Goal: Transaction & Acquisition: Purchase product/service

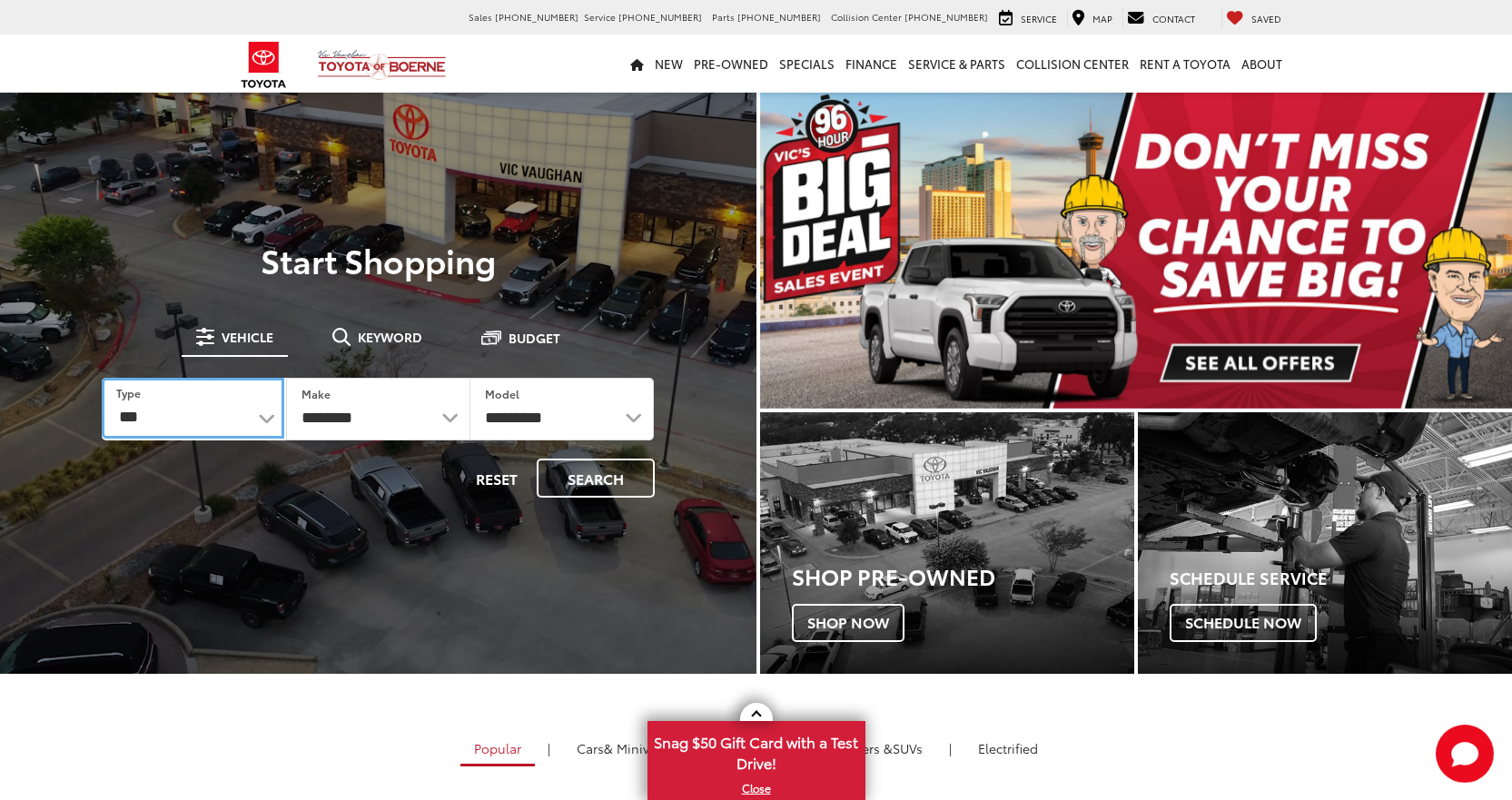
click at [209, 435] on select "*** *** **** *********" at bounding box center [192, 408] width 183 height 61
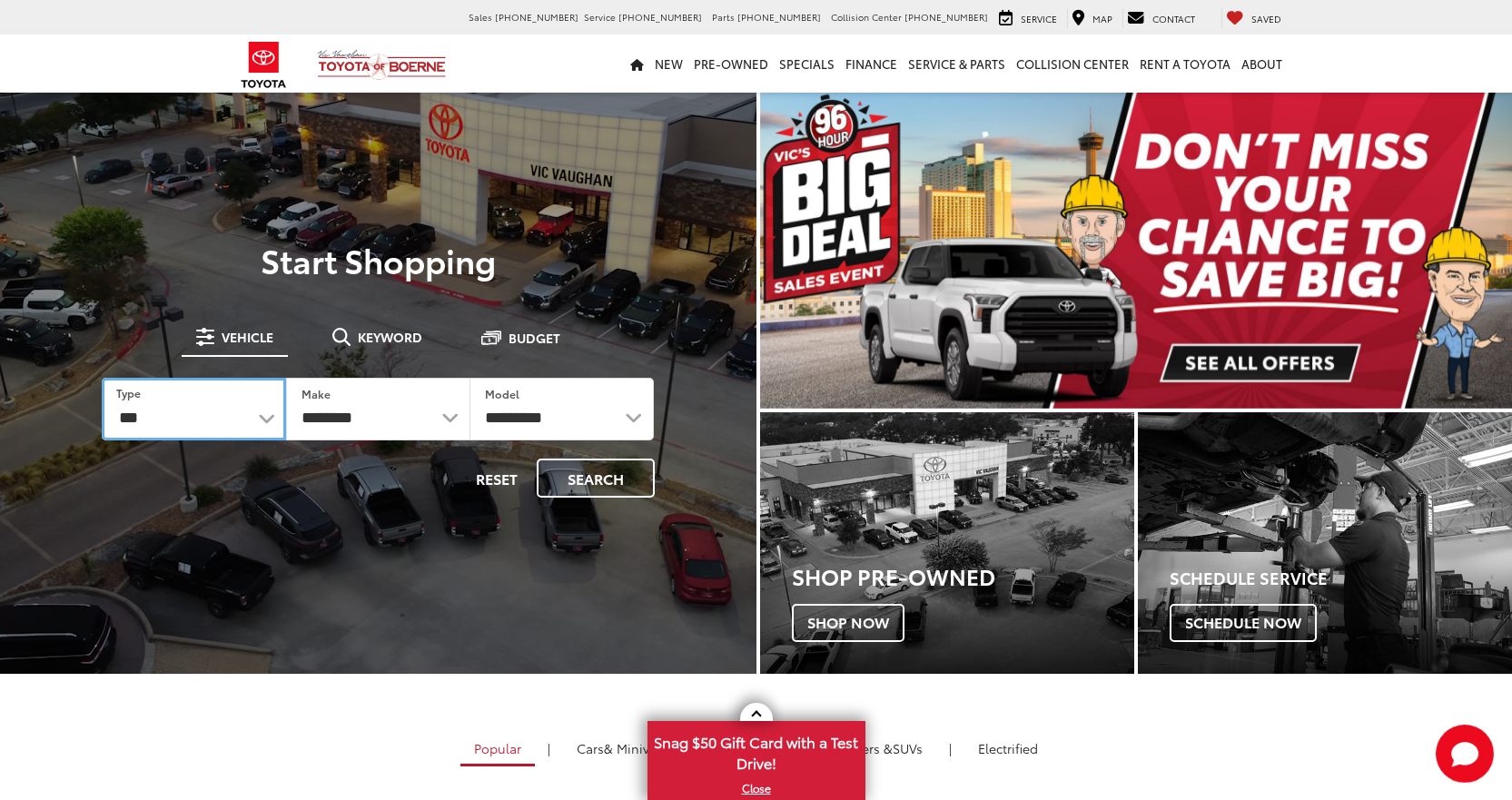
select select "******"
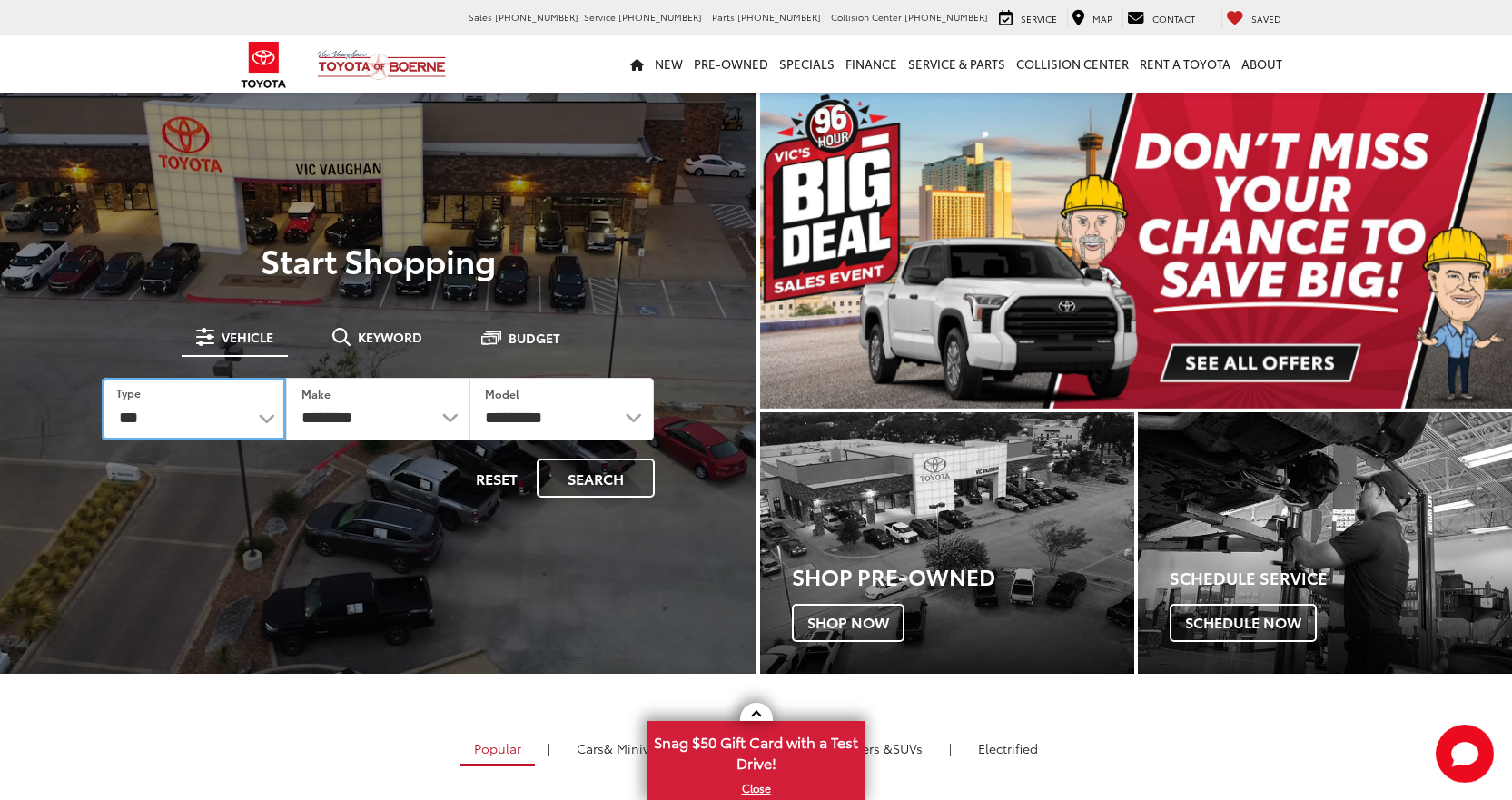
click at [102, 378] on select "*** *** **** *********" at bounding box center [193, 409] width 185 height 63
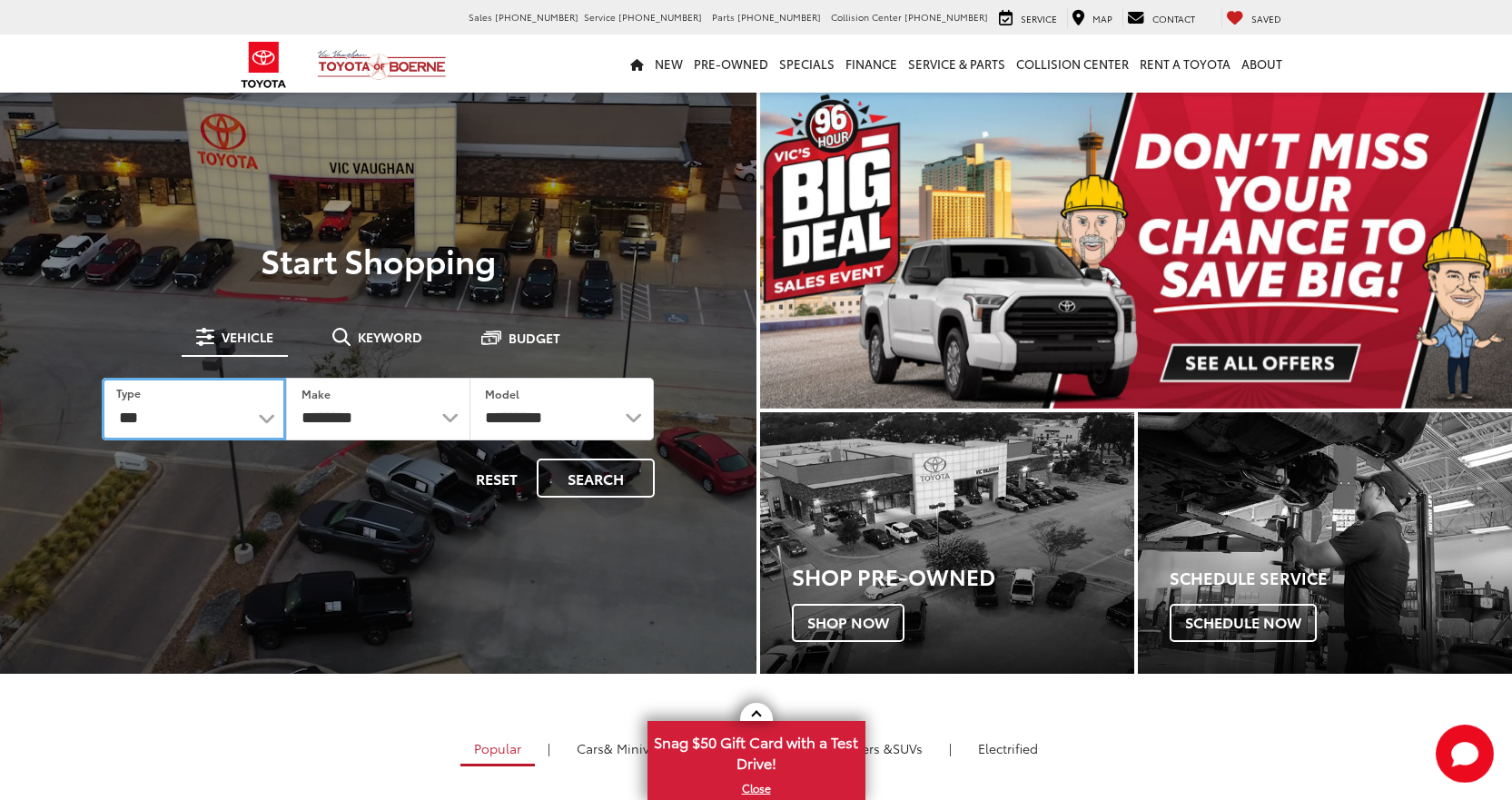
select select "******"
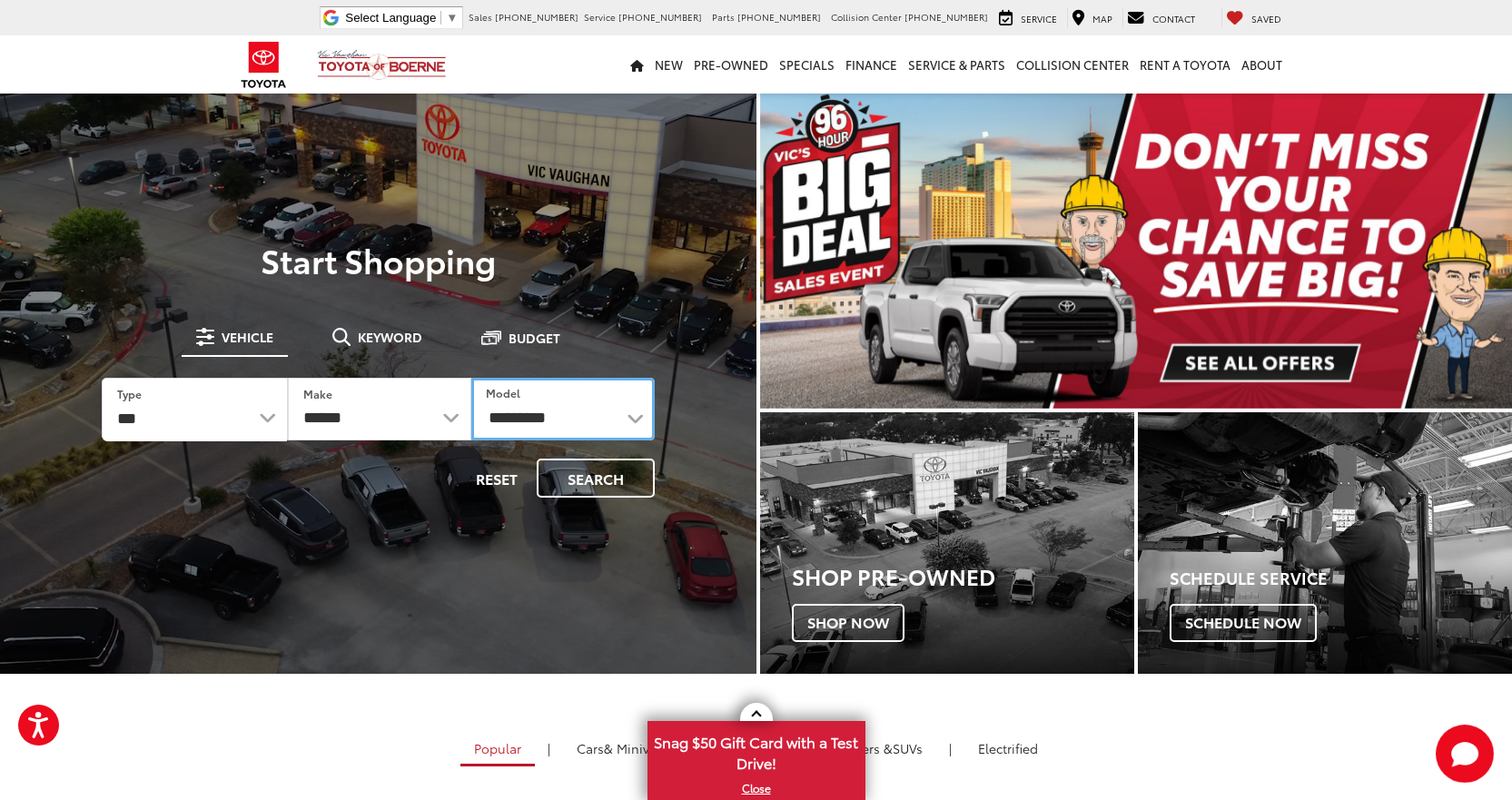
click at [525, 425] on select "**********" at bounding box center [564, 409] width 184 height 63
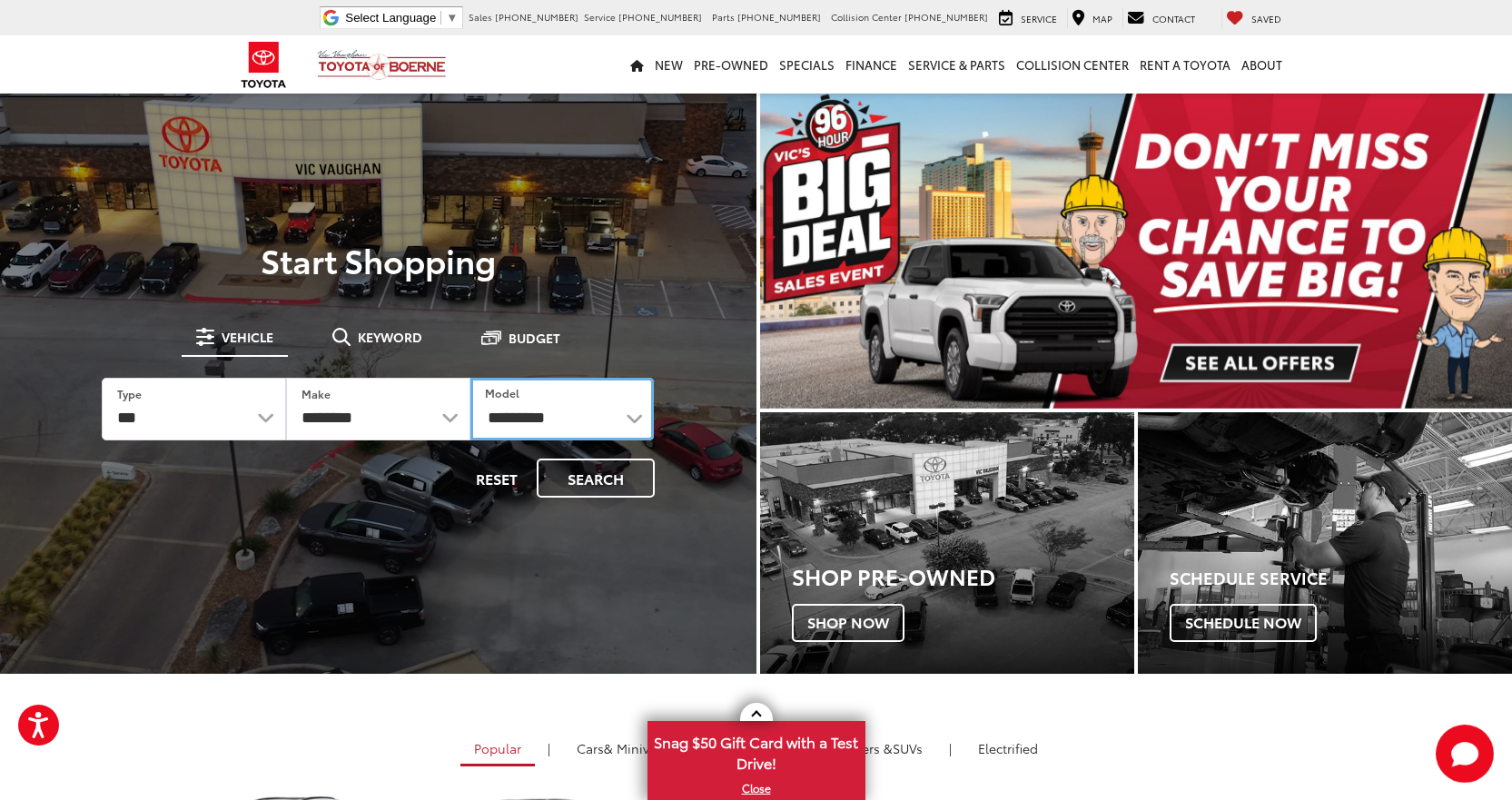
select select "******"
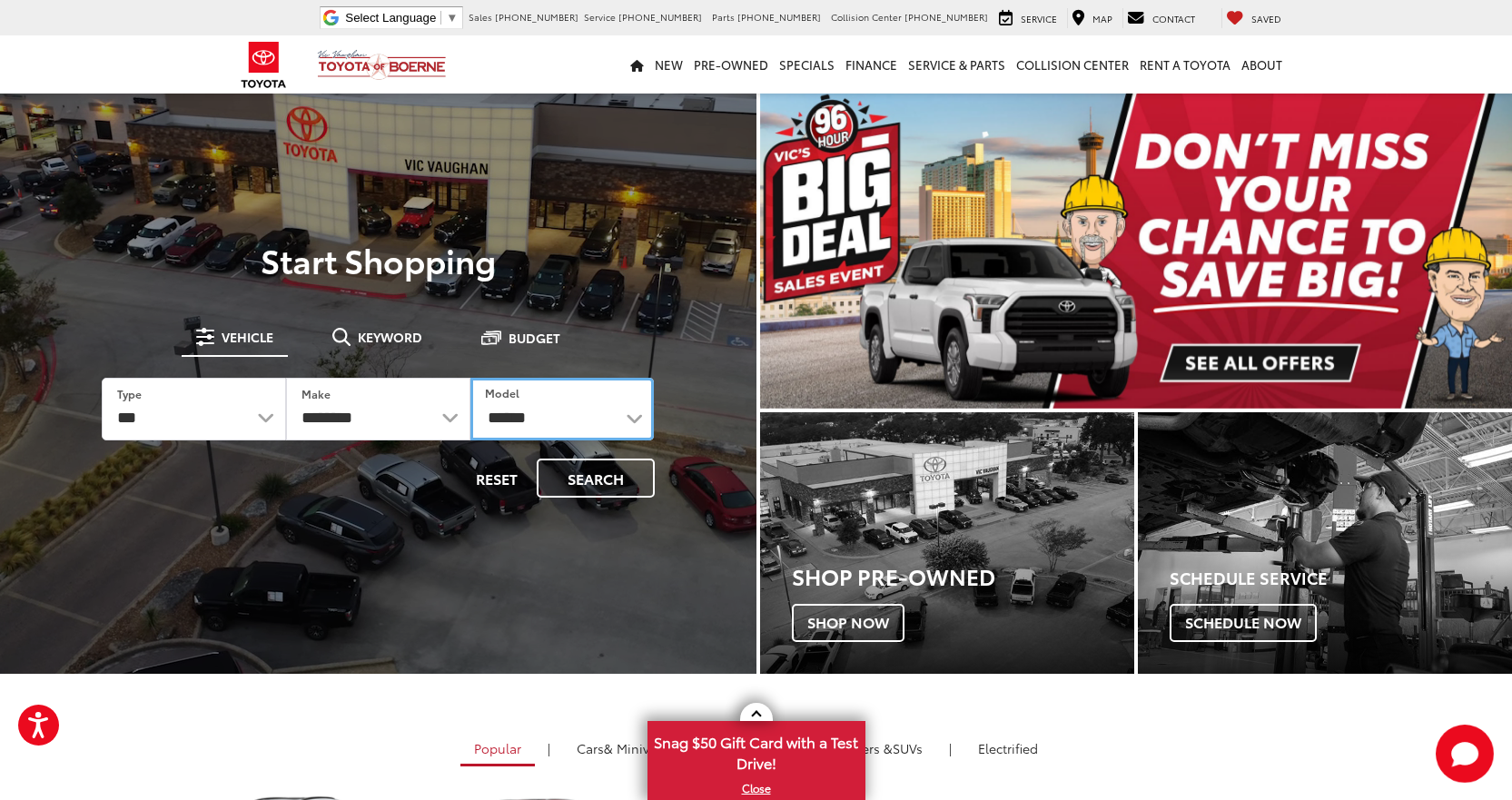
click at [471, 378] on select "**********" at bounding box center [563, 409] width 185 height 63
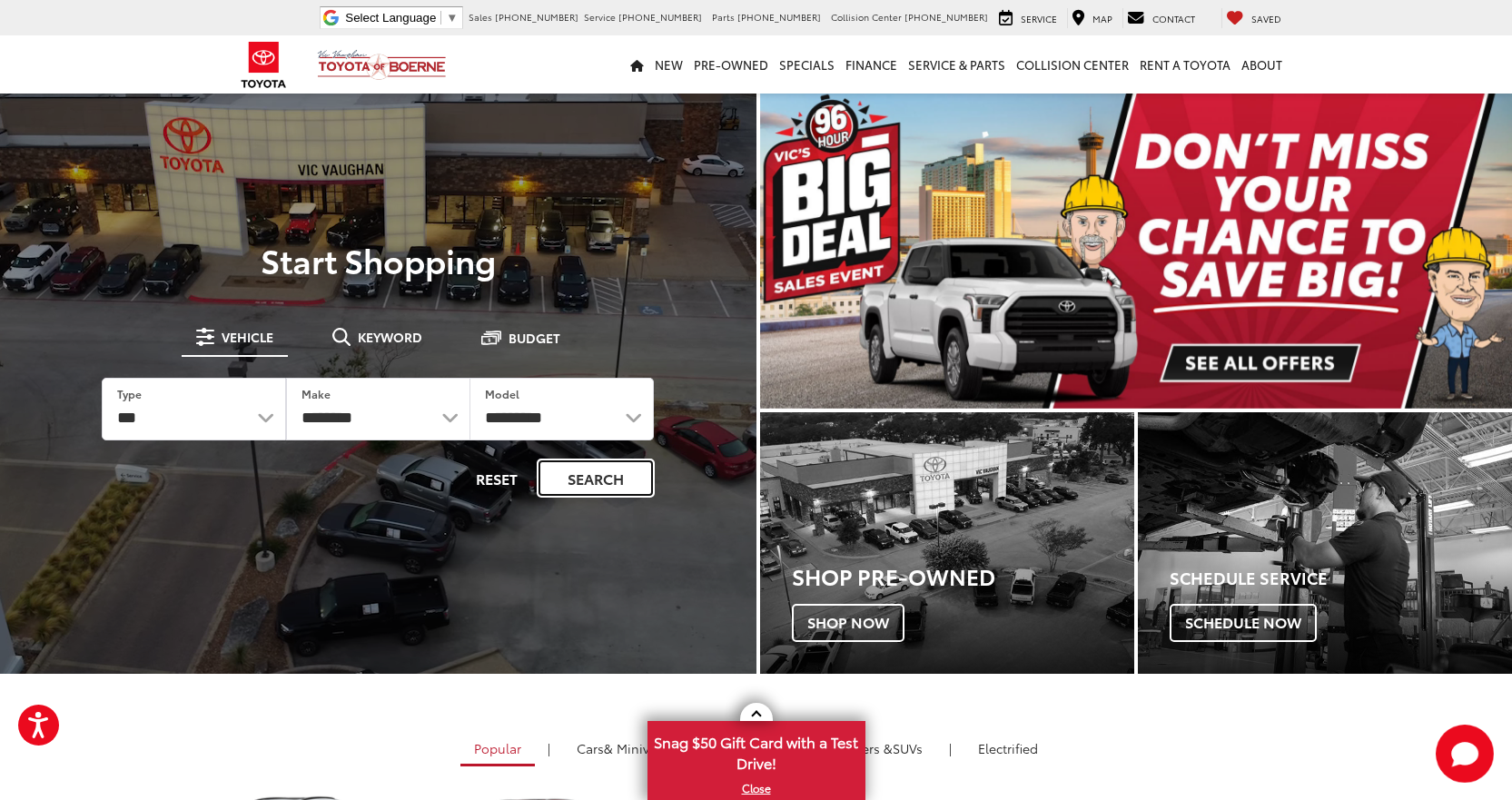
click at [601, 478] on button "Search" at bounding box center [596, 479] width 118 height 39
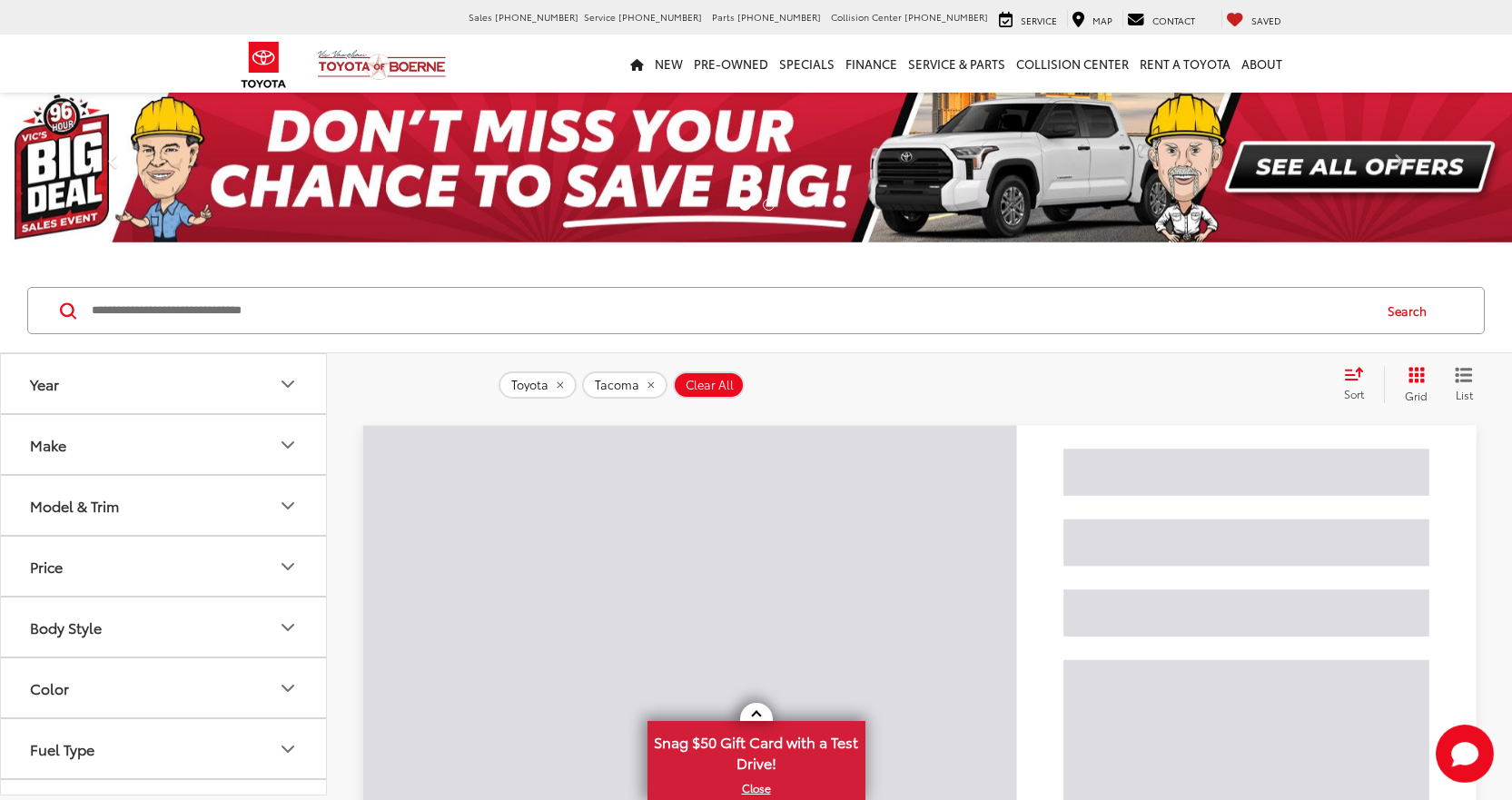
click at [214, 497] on button "Model & Trim" at bounding box center [164, 505] width 327 height 59
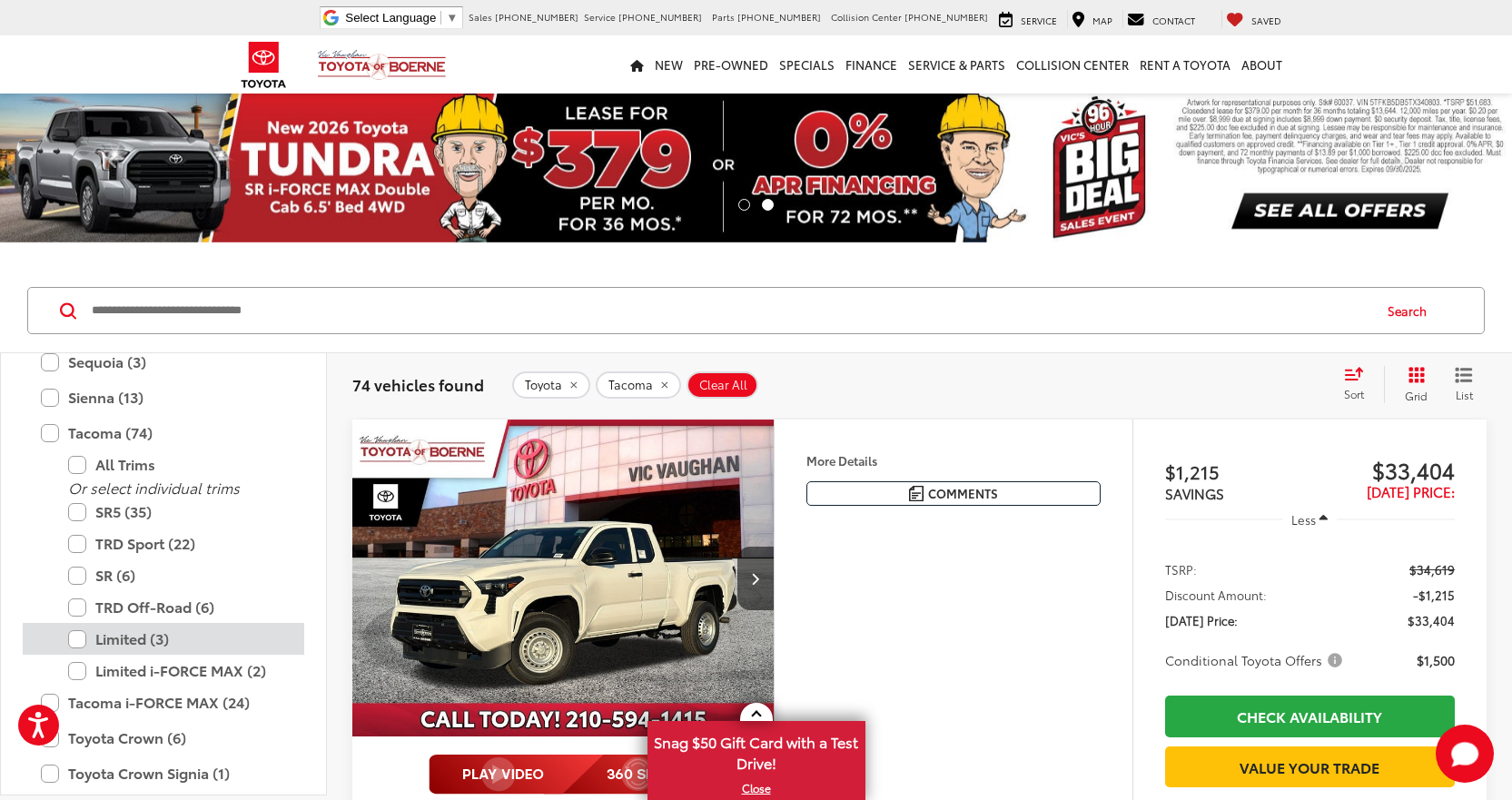
click at [83, 645] on label "Limited (3)" at bounding box center [177, 639] width 218 height 32
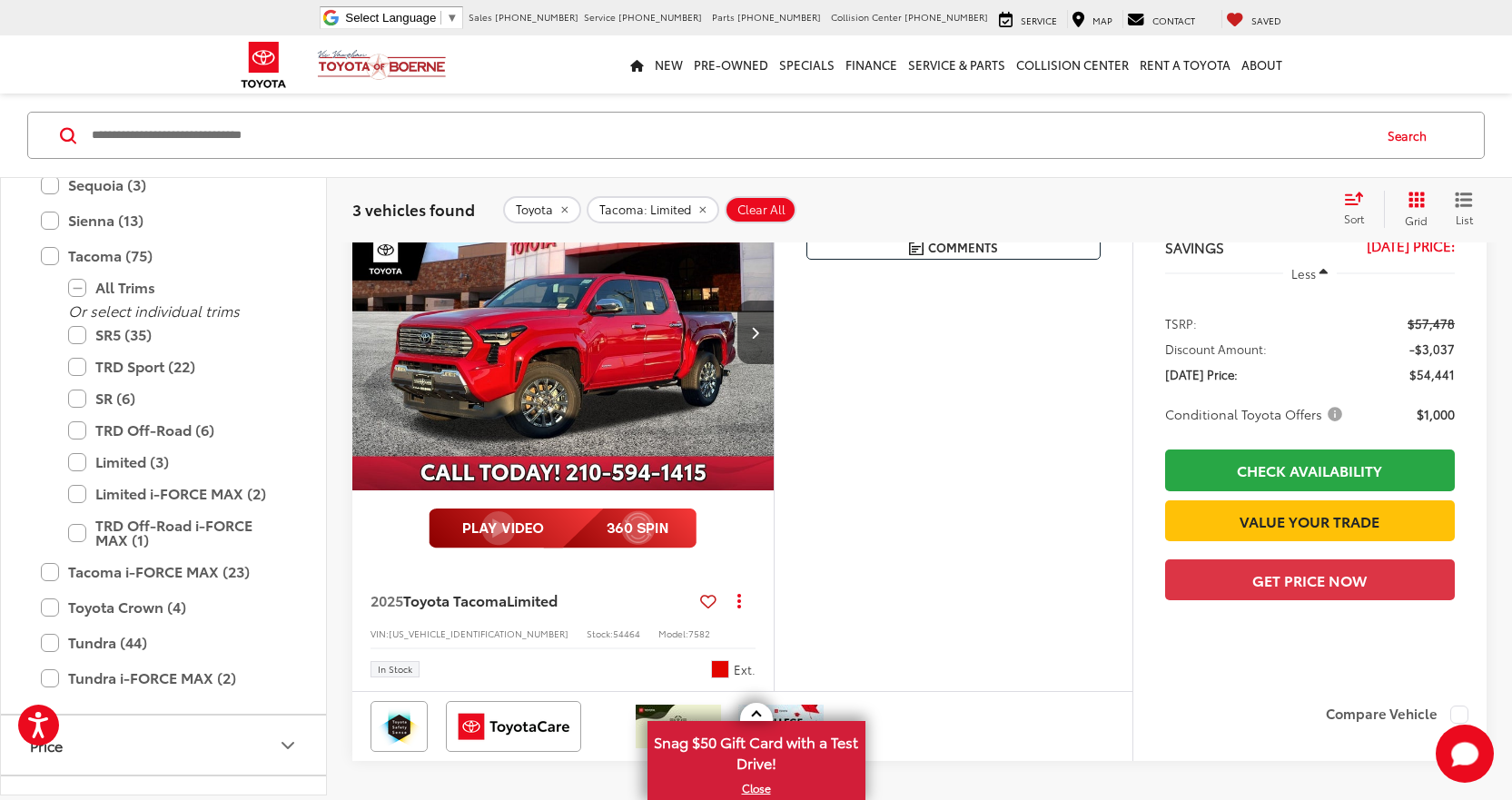
scroll to position [1635, 0]
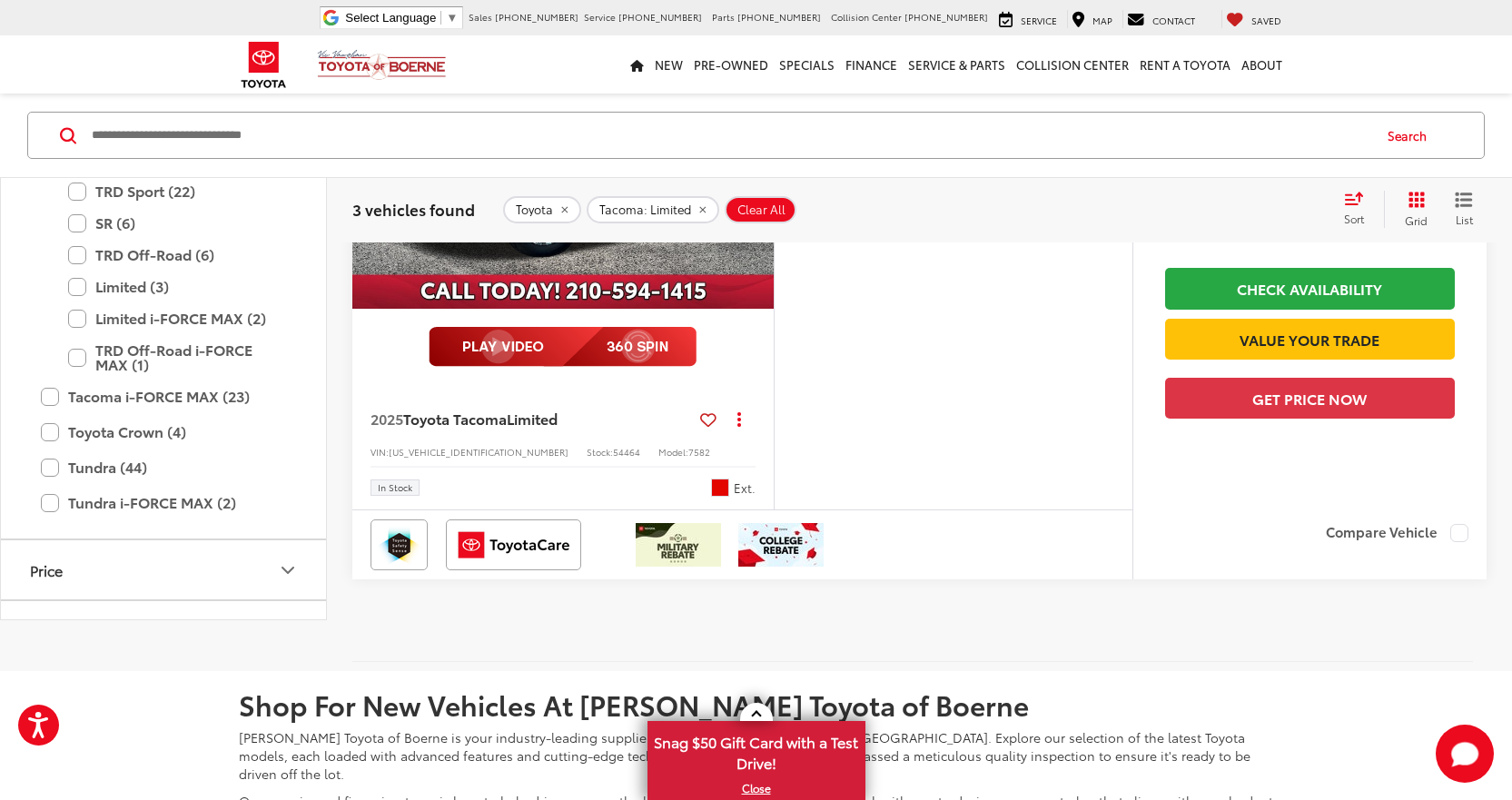
click at [632, 296] on img "2025 Toyota Tacoma Limited 0" at bounding box center [564, 150] width 424 height 317
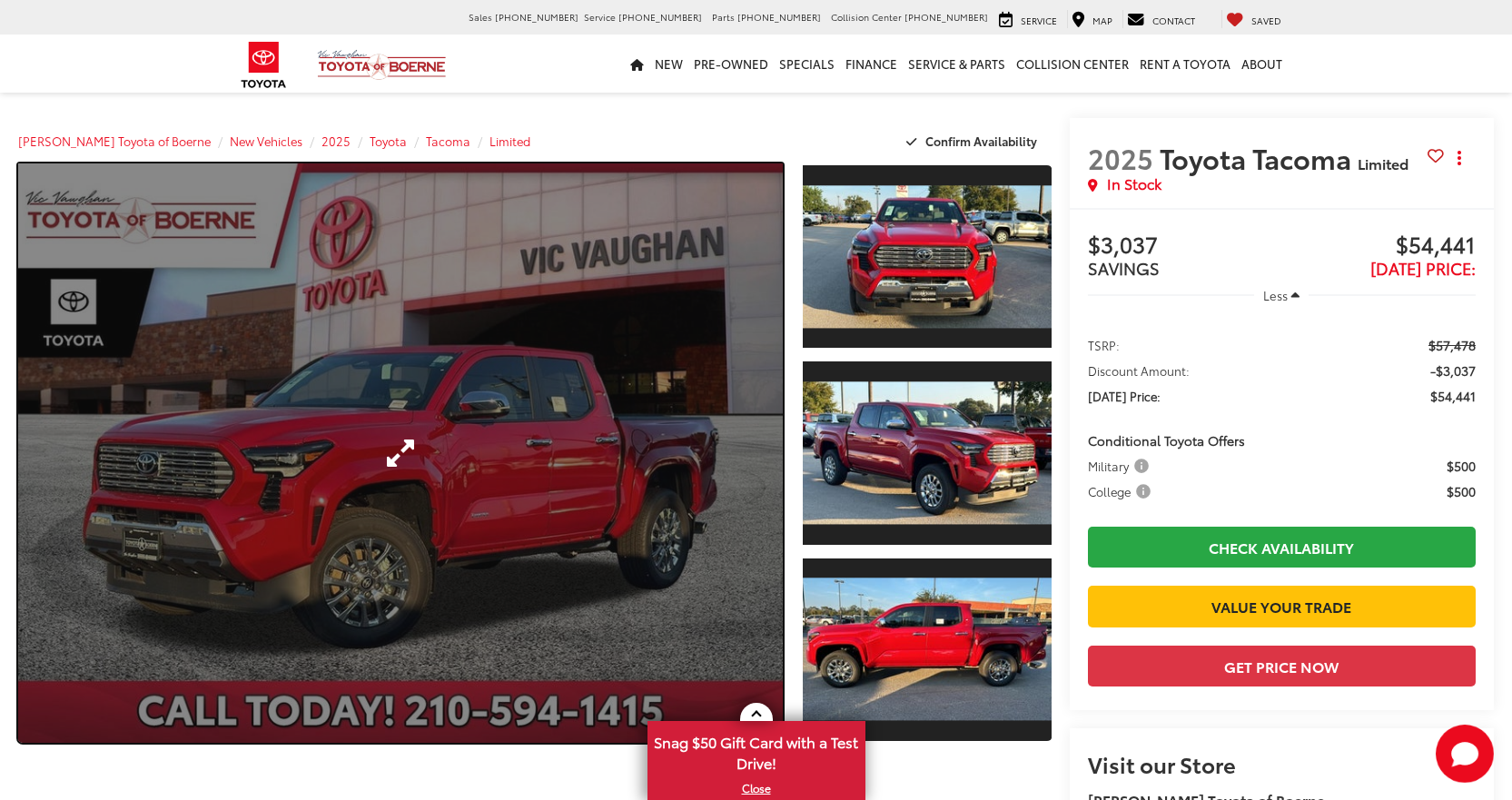
click at [628, 399] on link "Expand Photo 0" at bounding box center [400, 452] width 765 height 579
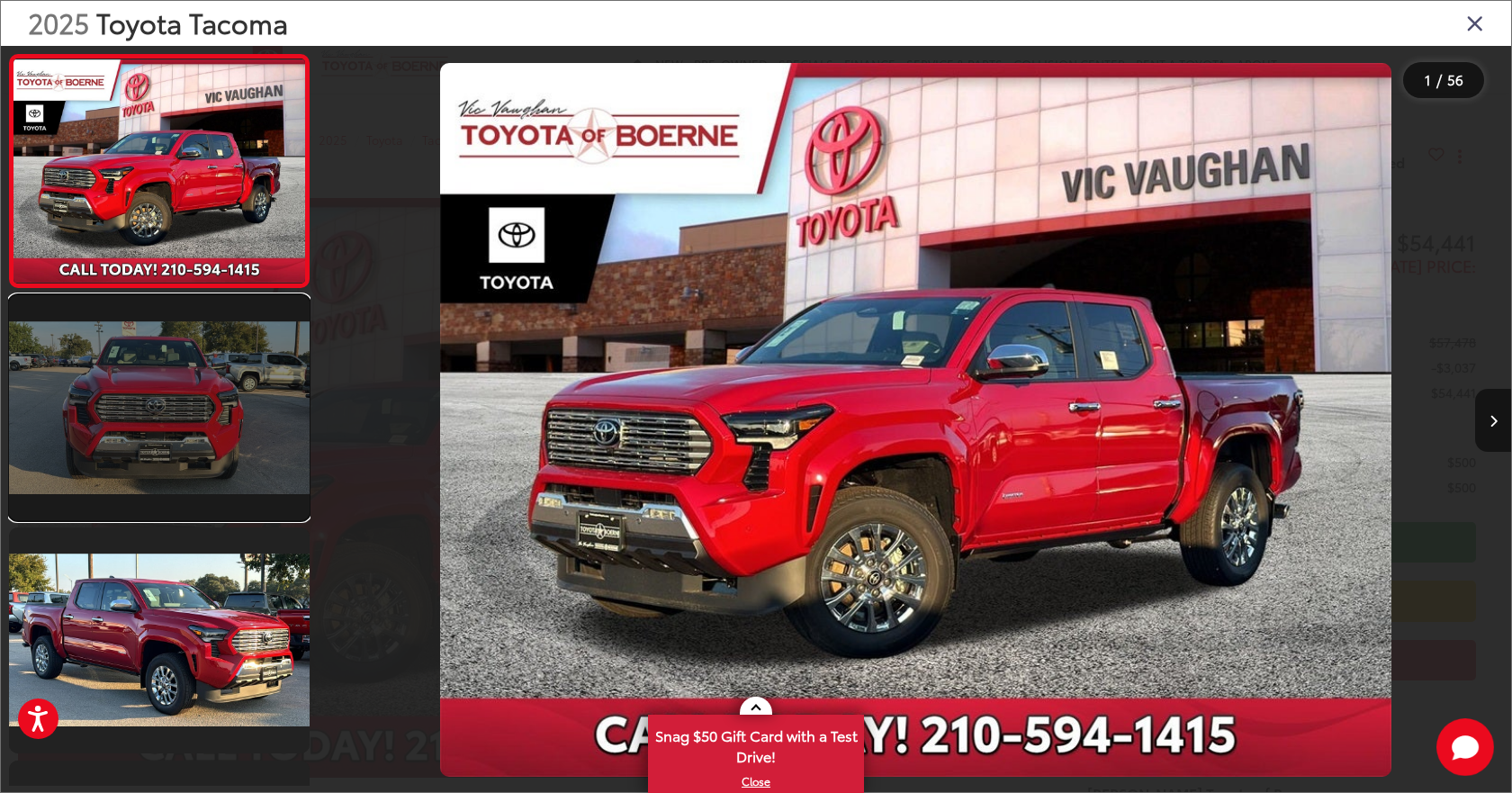
click at [227, 397] on link at bounding box center [159, 408] width 301 height 225
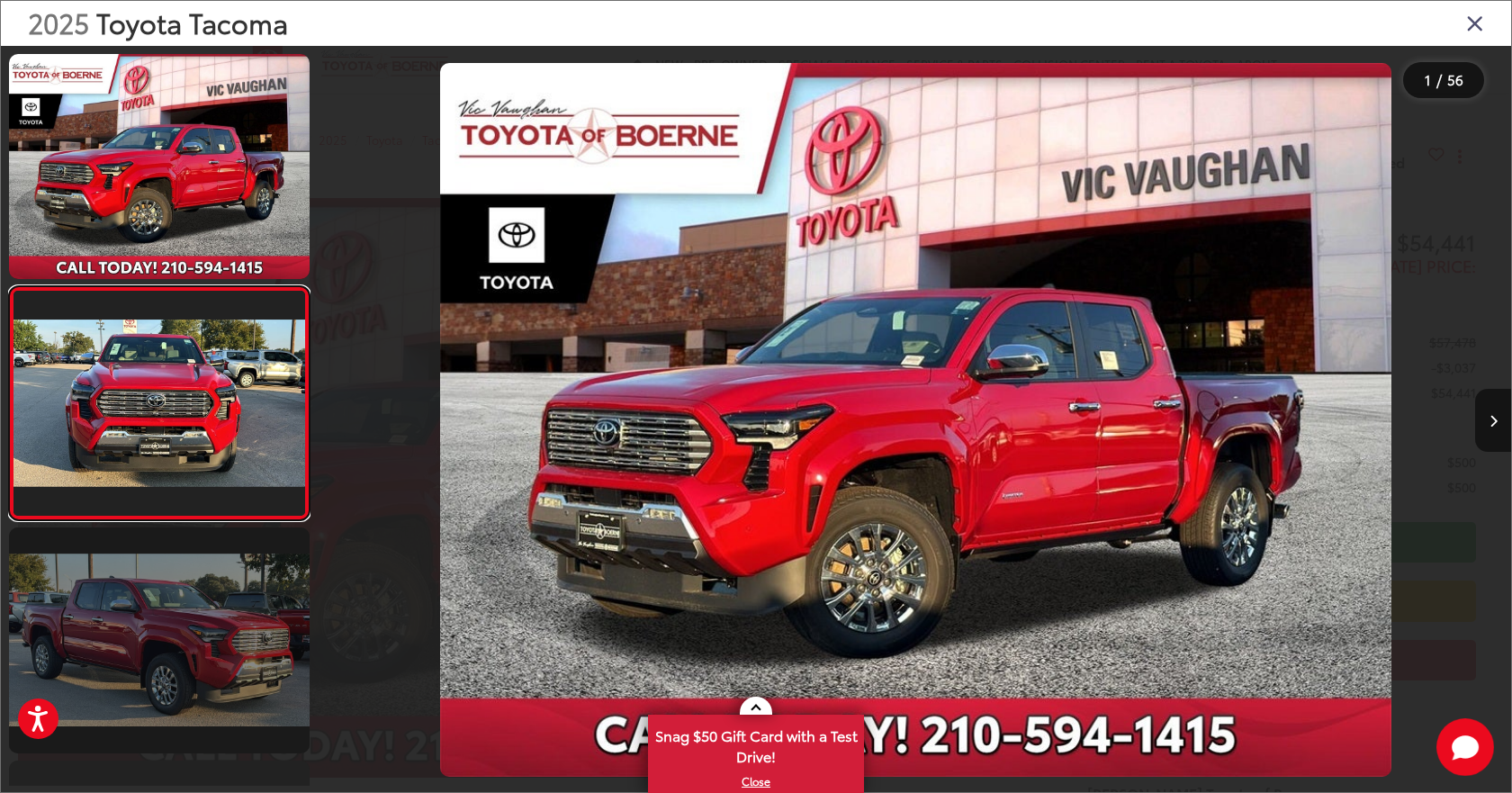
scroll to position [36, 0]
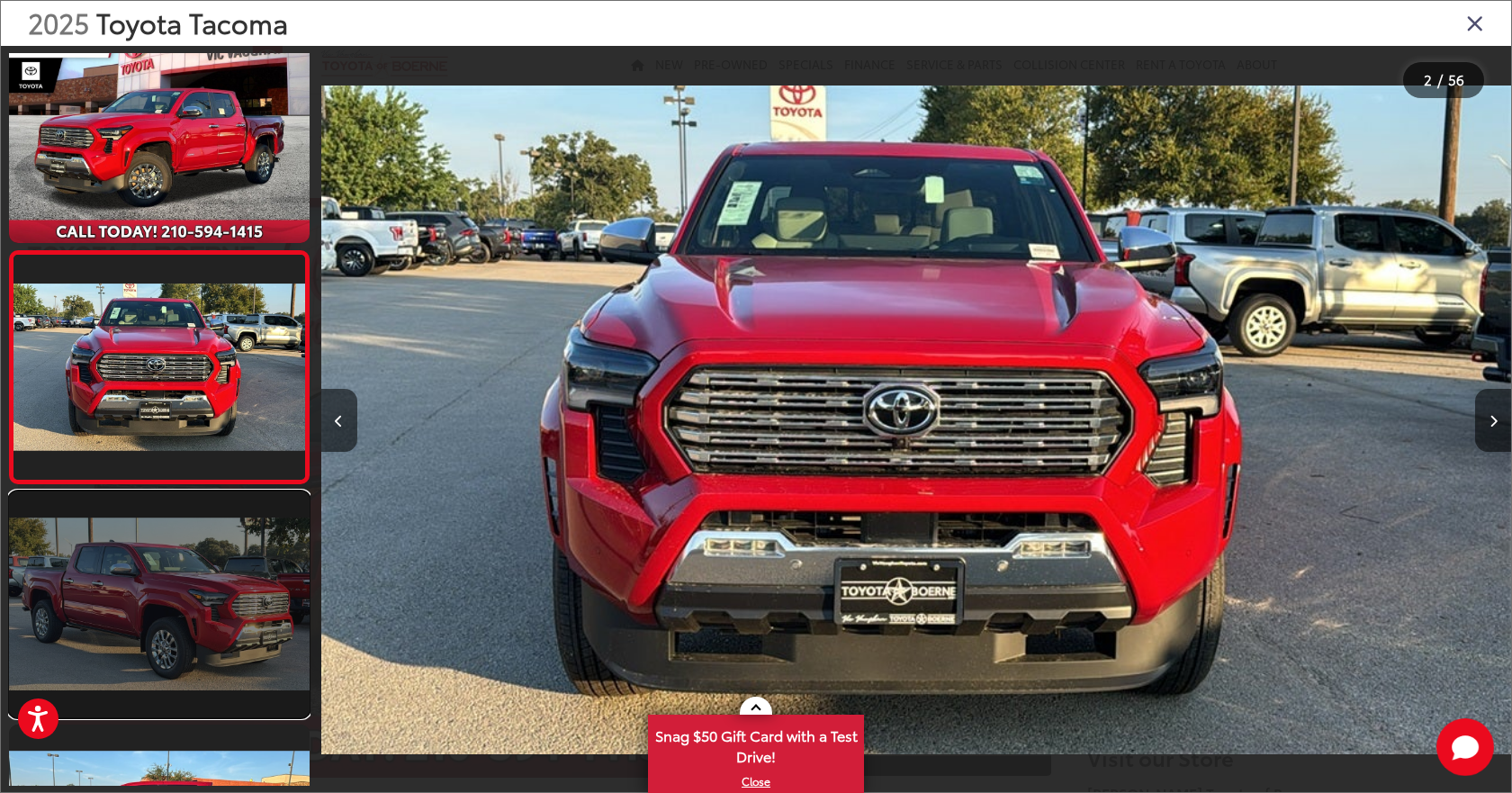
click at [210, 586] on link at bounding box center [159, 604] width 301 height 225
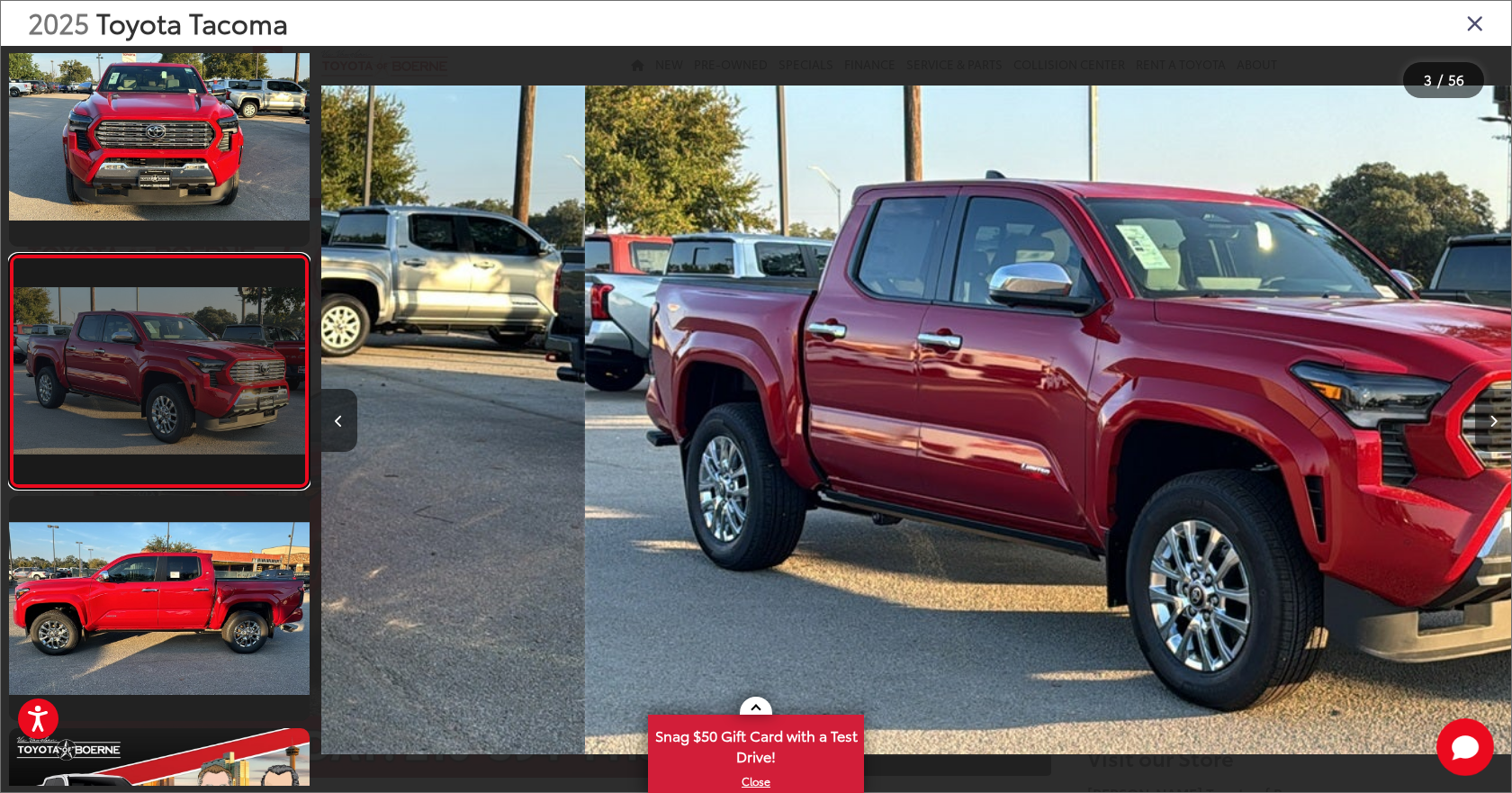
scroll to position [268, 0]
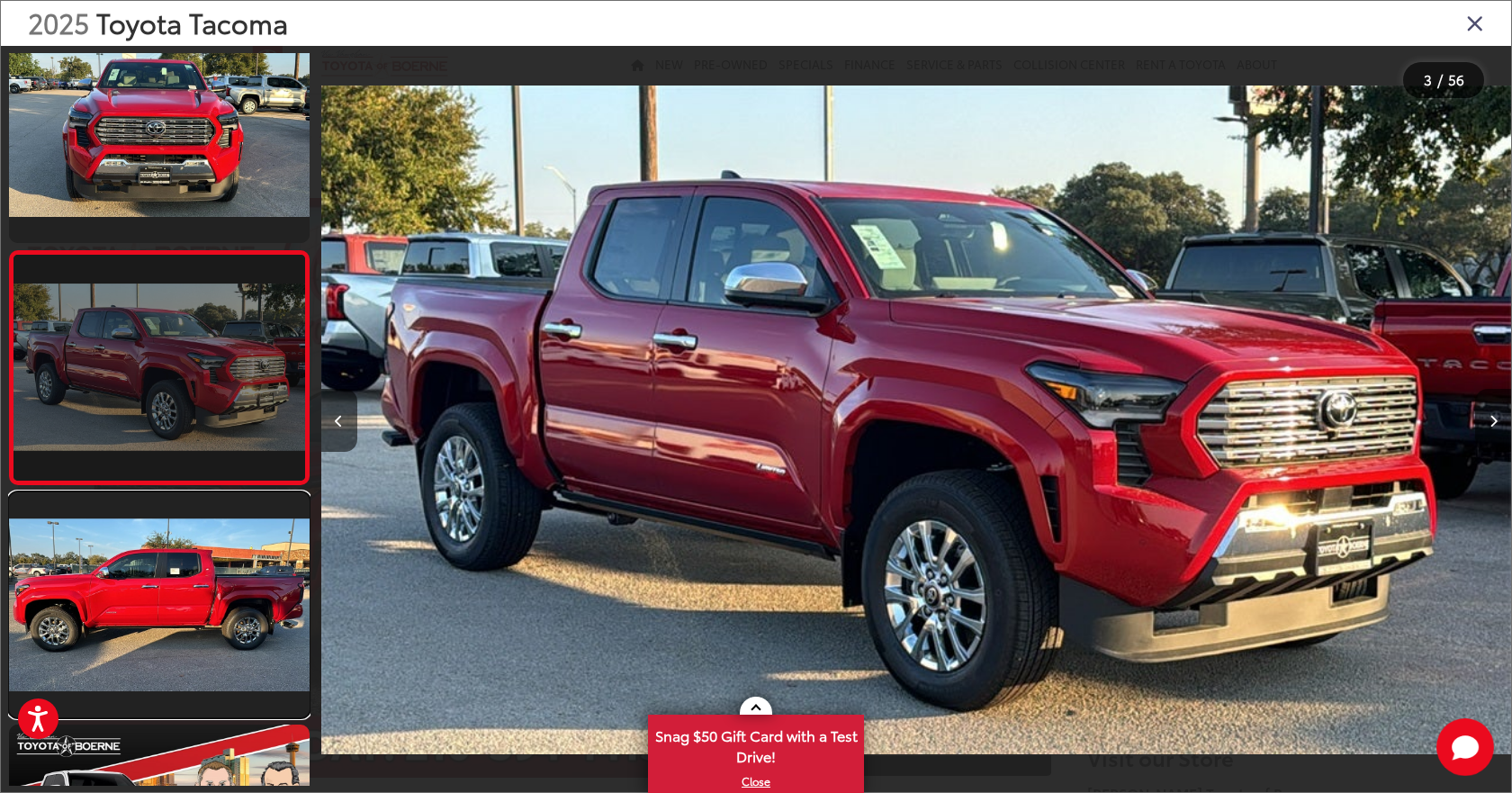
click at [210, 586] on link at bounding box center [159, 605] width 301 height 225
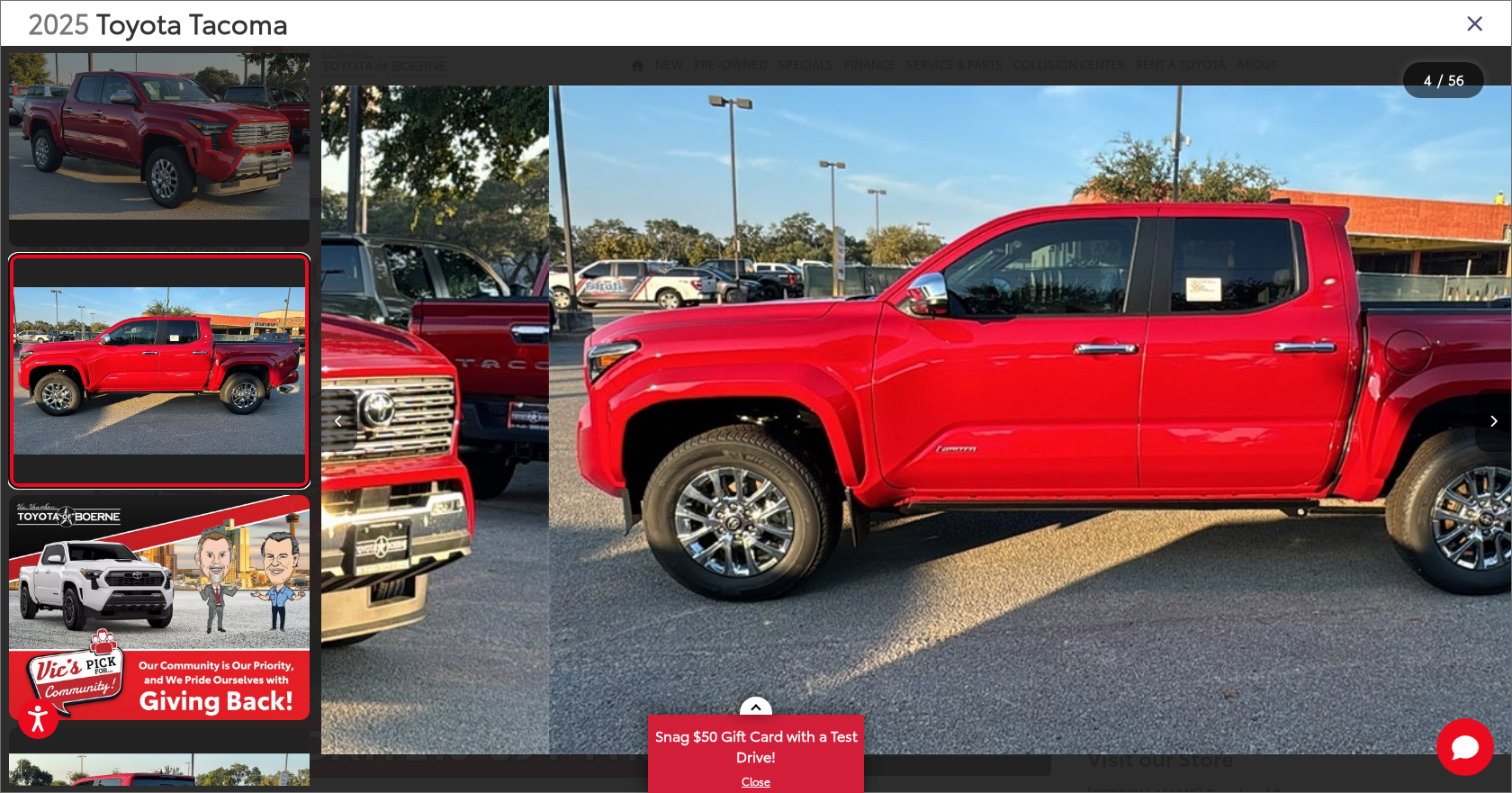
scroll to position [502, 0]
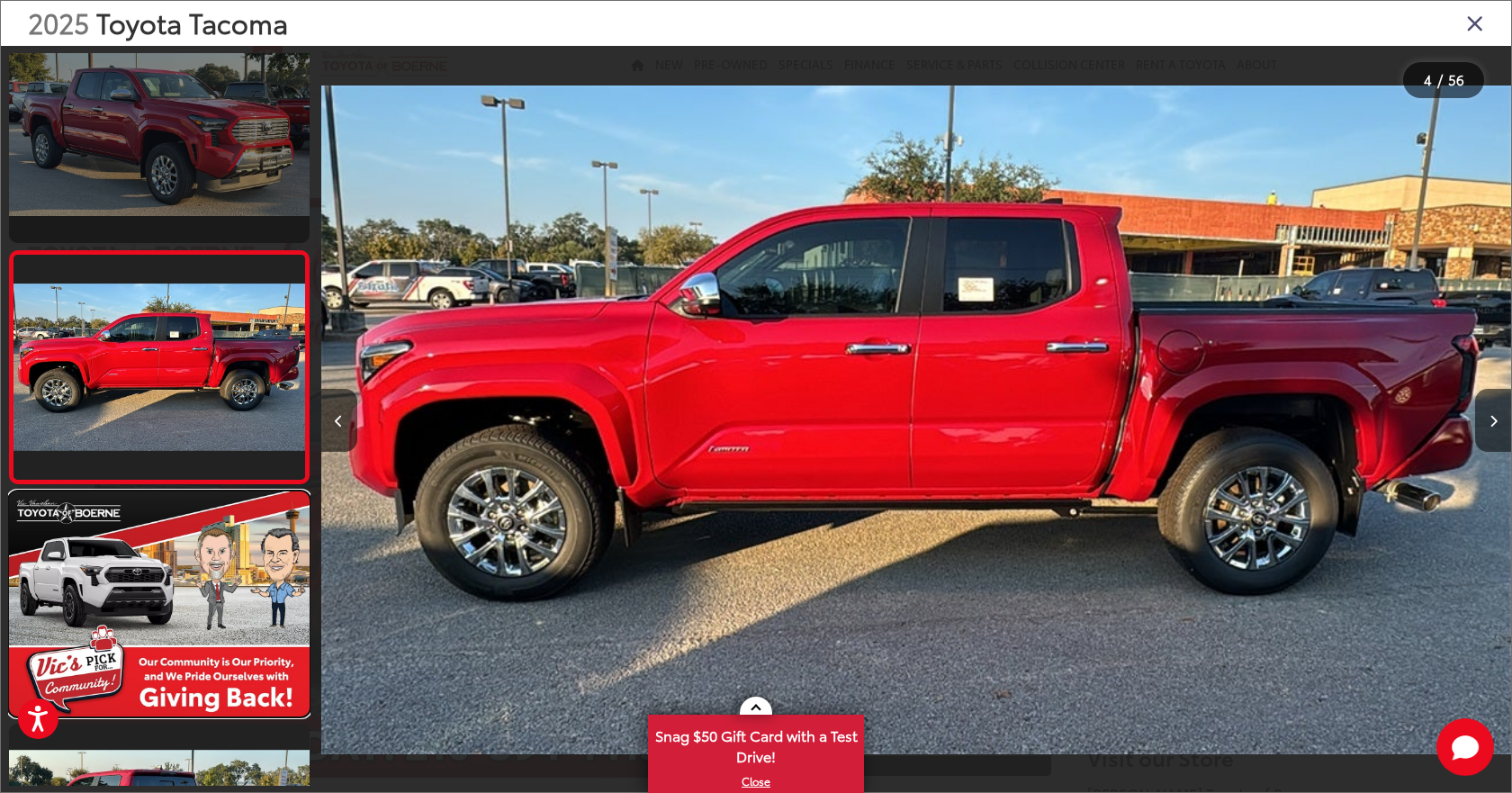
click at [210, 586] on link at bounding box center [159, 604] width 301 height 225
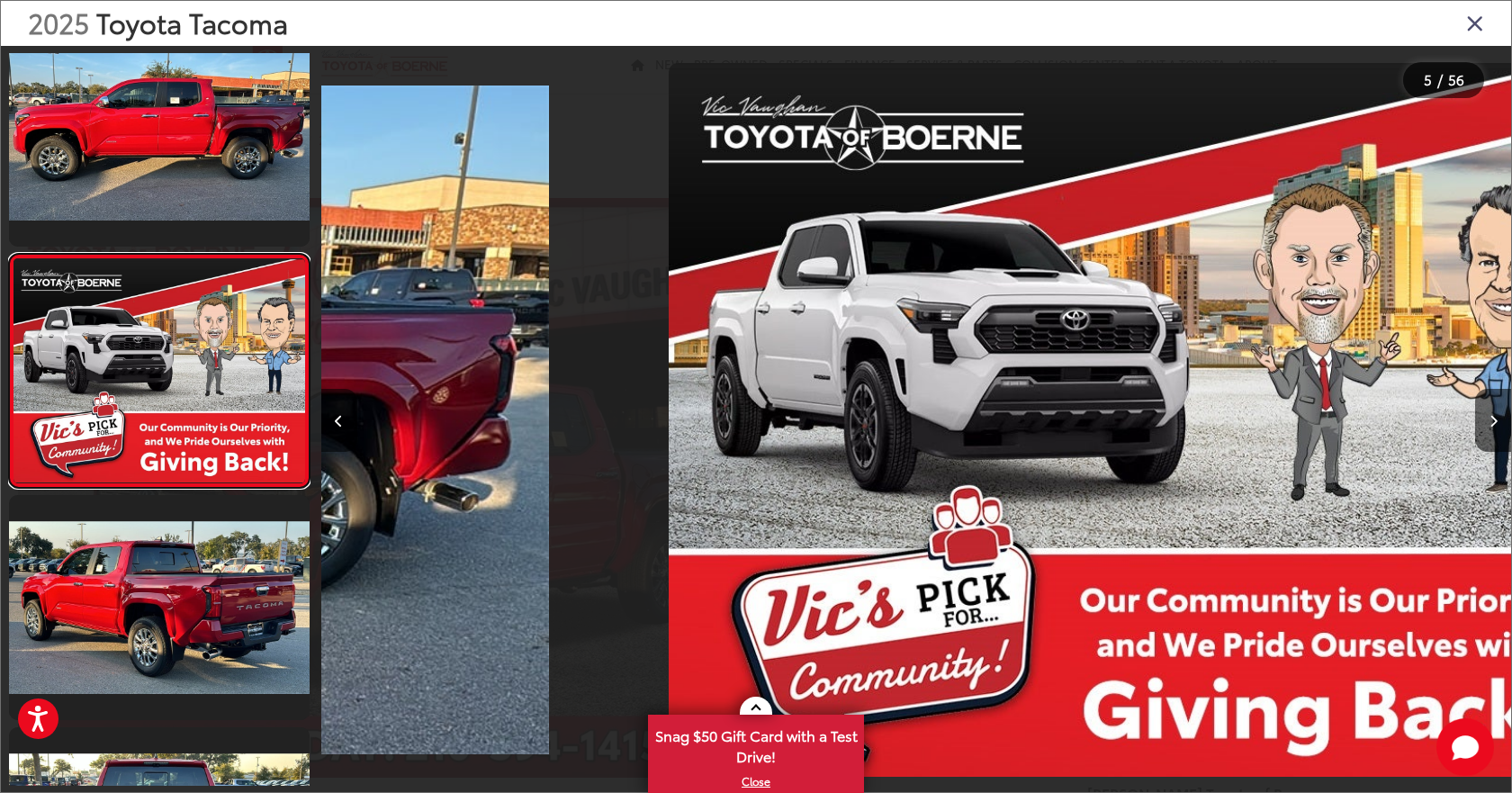
scroll to position [734, 0]
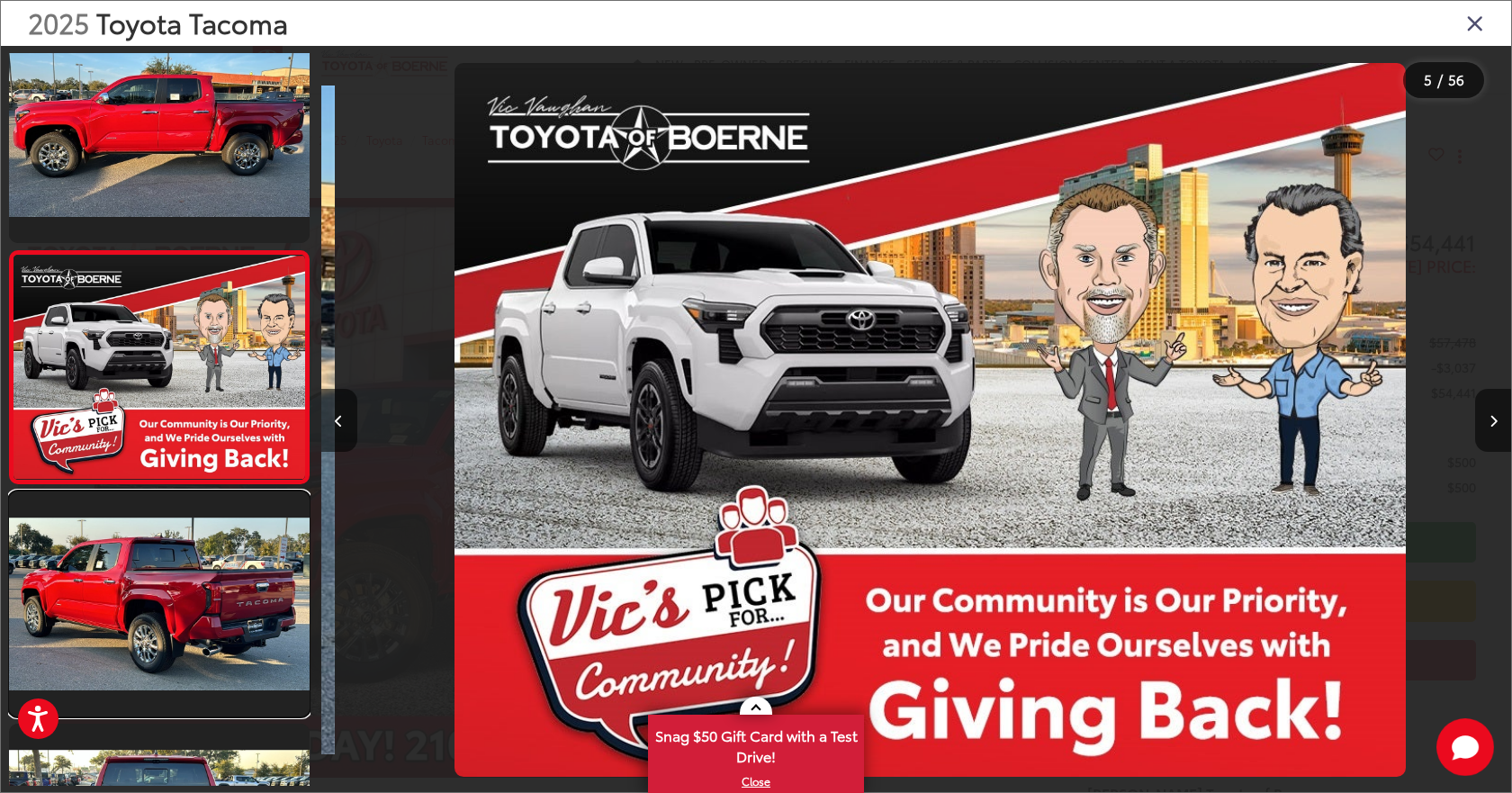
click at [210, 586] on link at bounding box center [159, 604] width 301 height 225
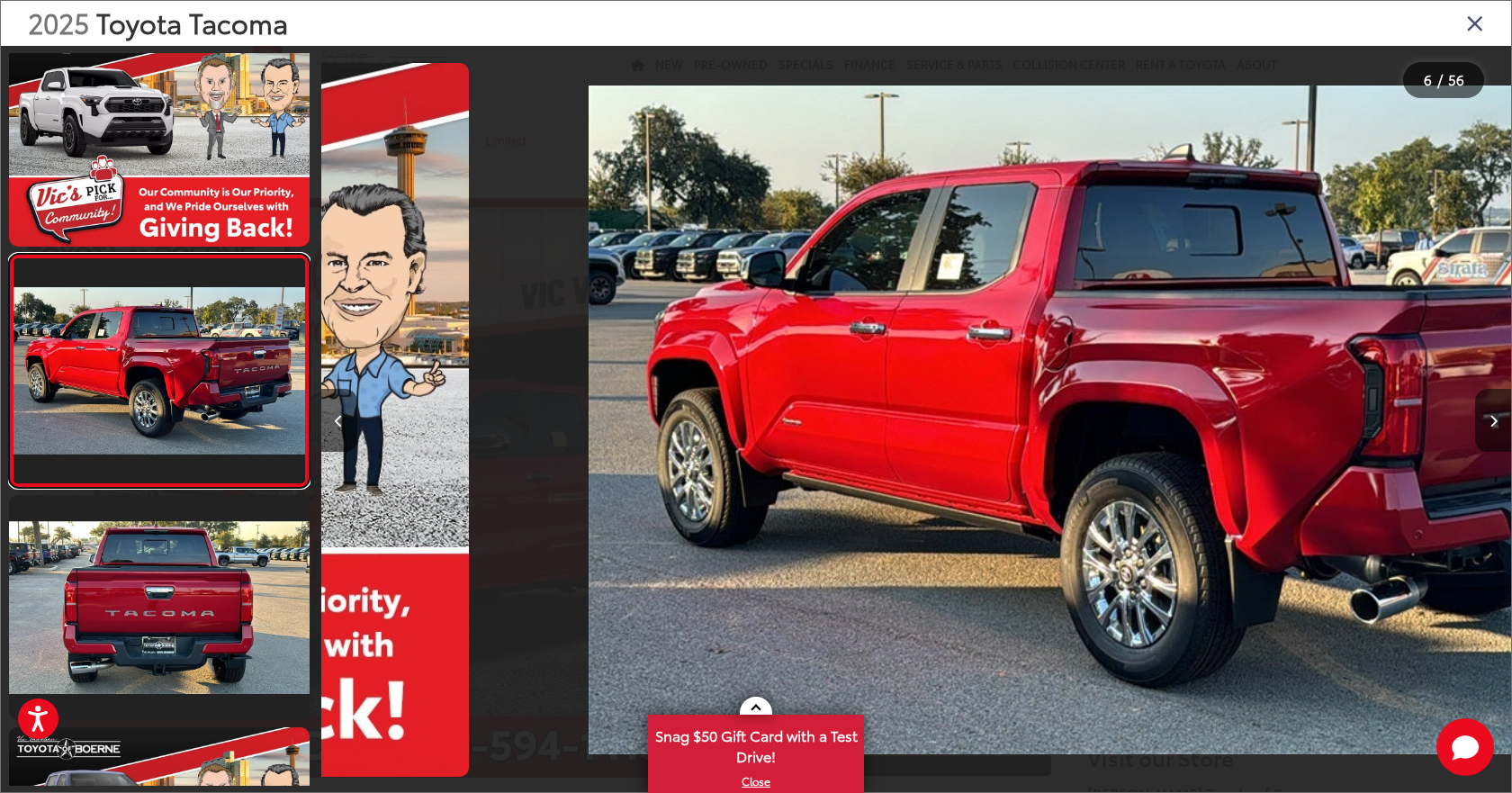
scroll to position [966, 0]
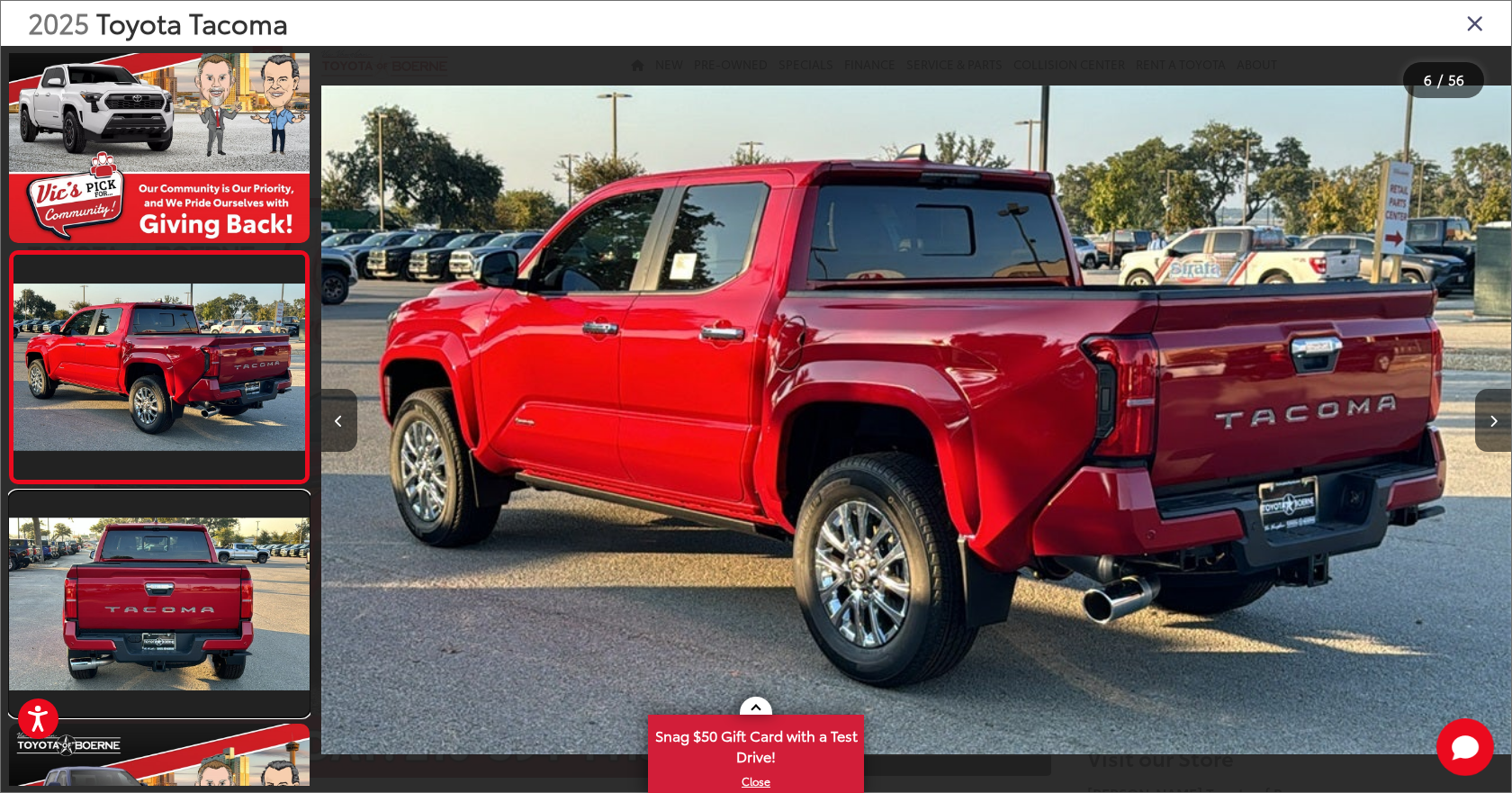
click at [210, 586] on link at bounding box center [159, 604] width 301 height 225
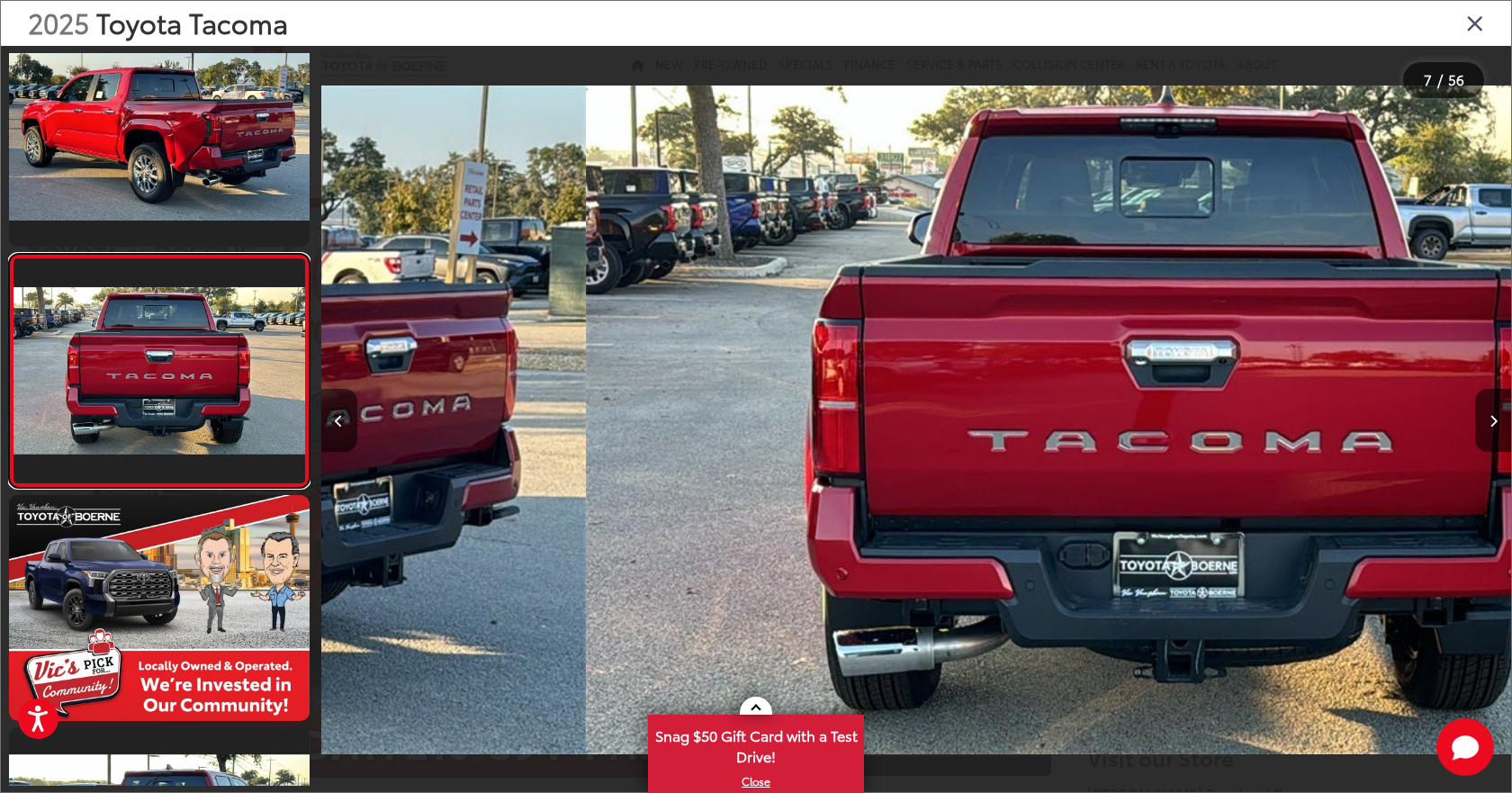
scroll to position [1199, 0]
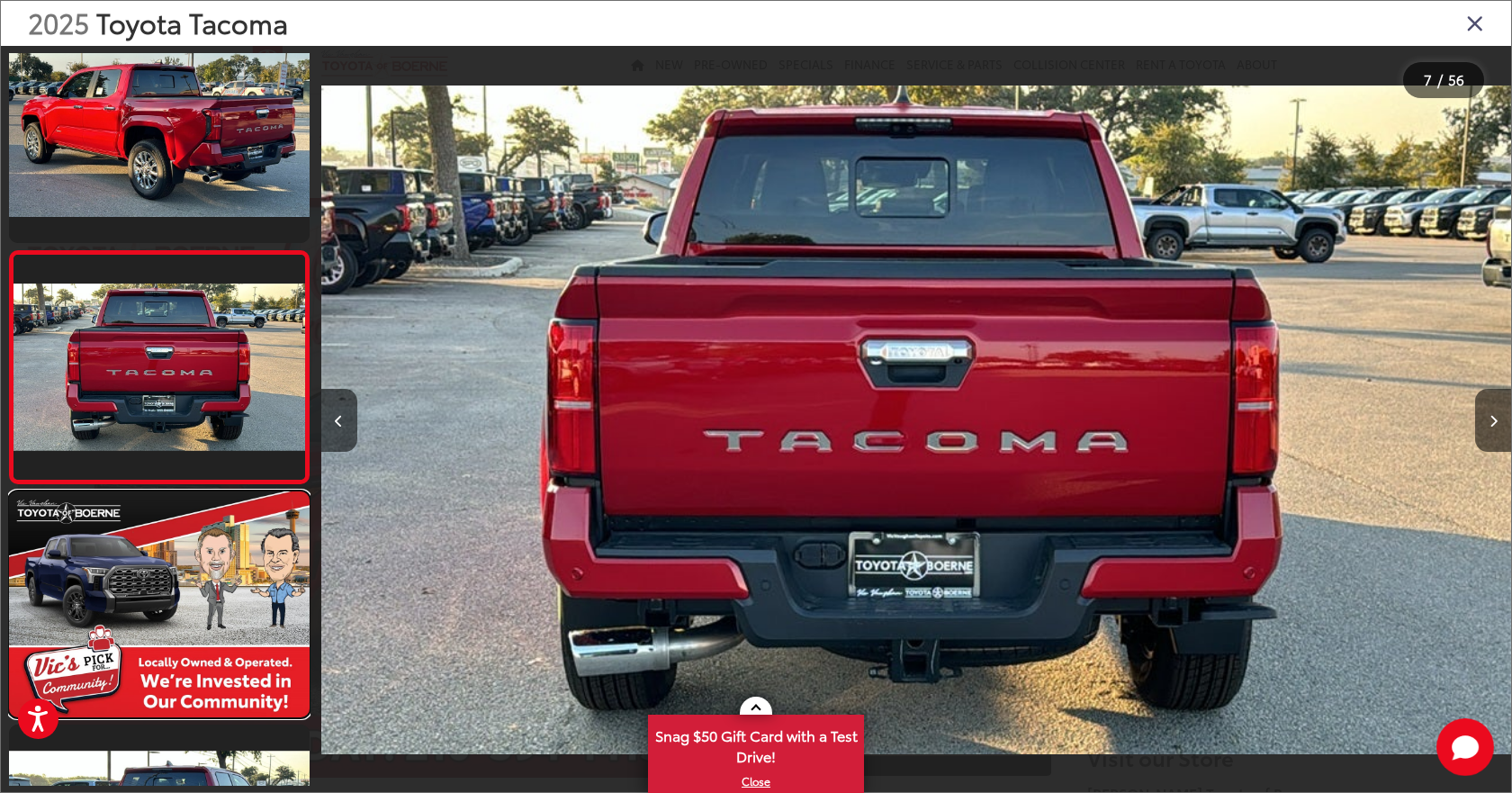
click at [210, 586] on link at bounding box center [159, 604] width 301 height 225
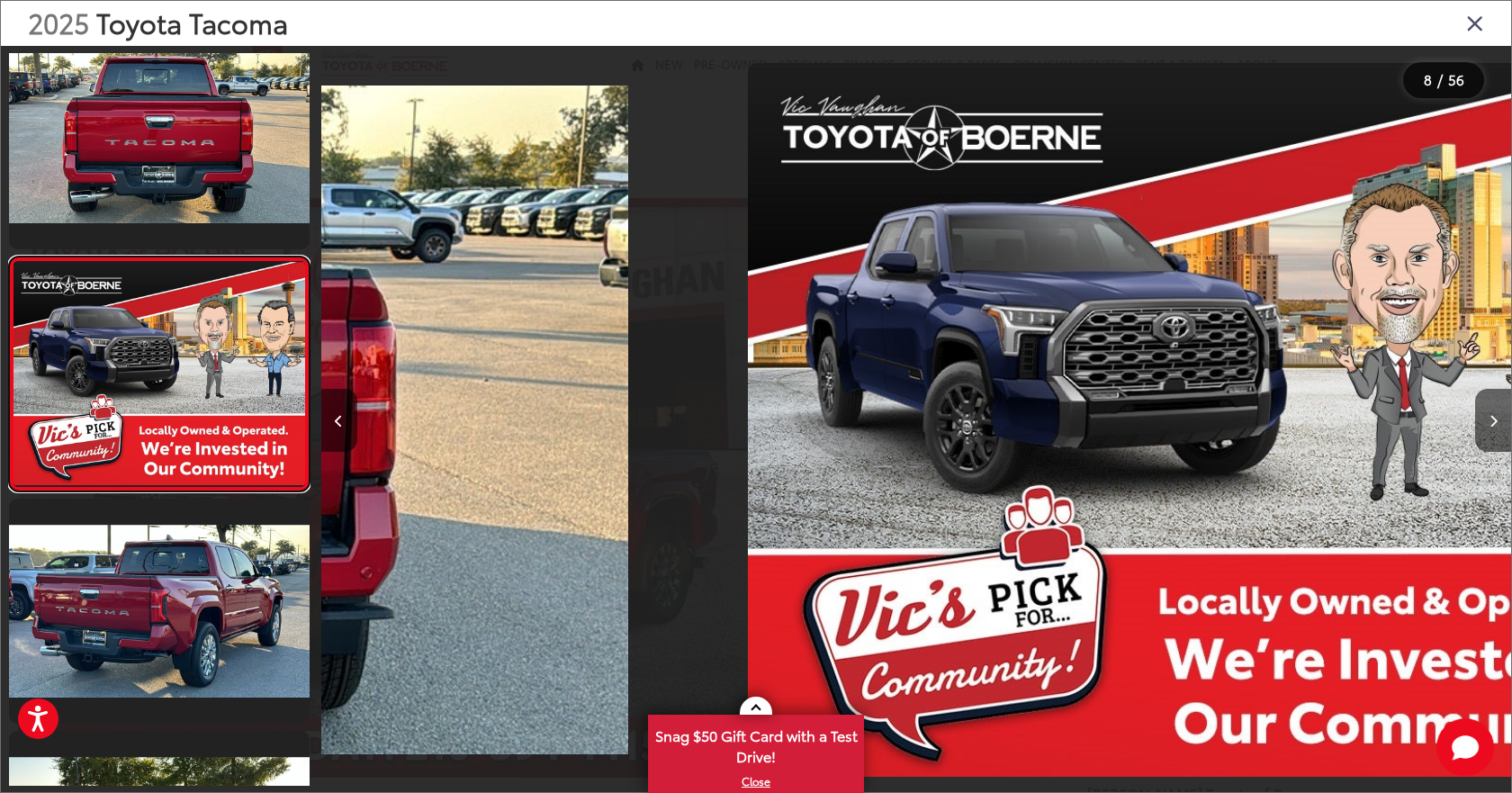
scroll to position [1431, 0]
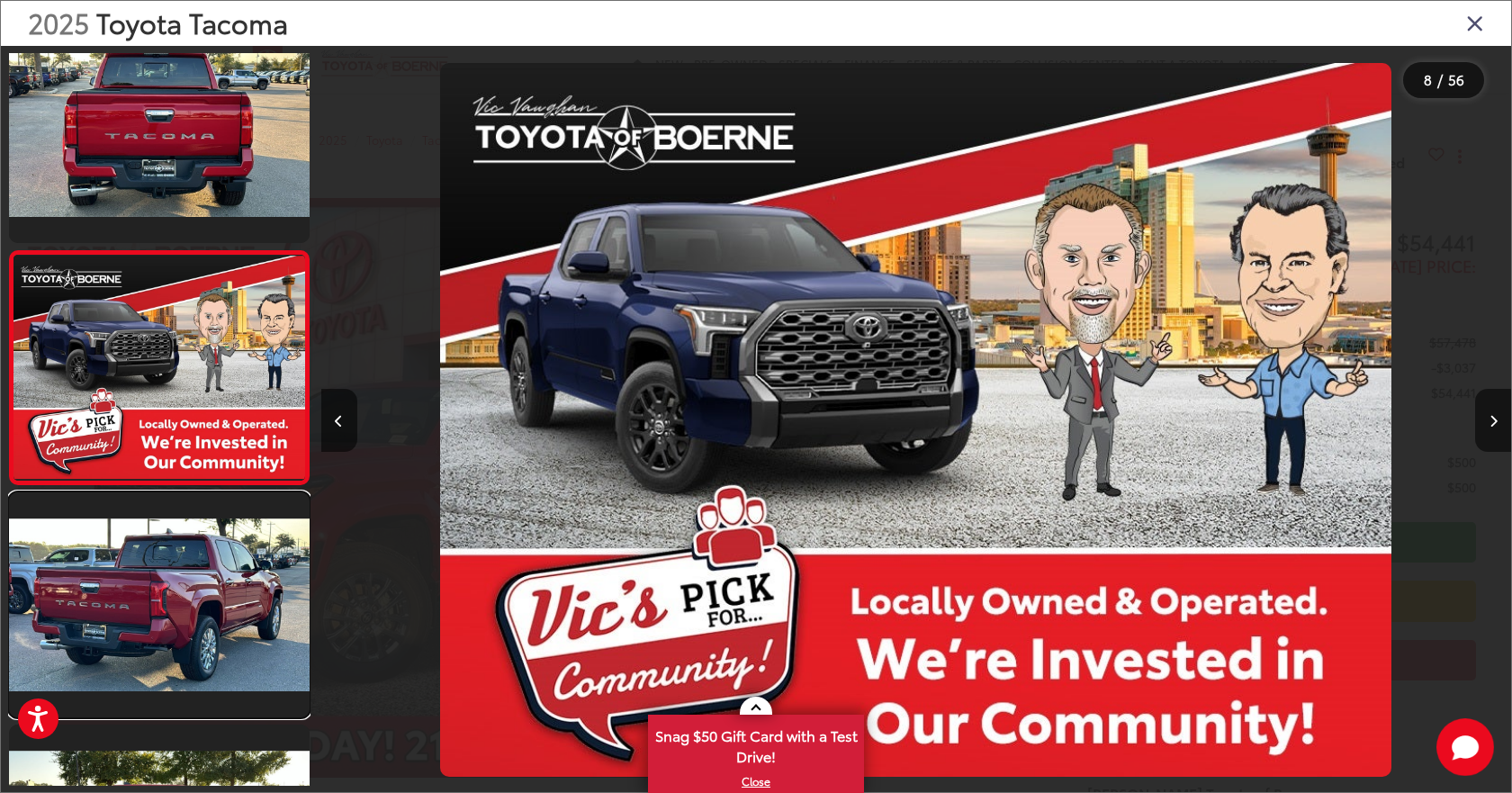
click at [210, 586] on link at bounding box center [159, 605] width 301 height 225
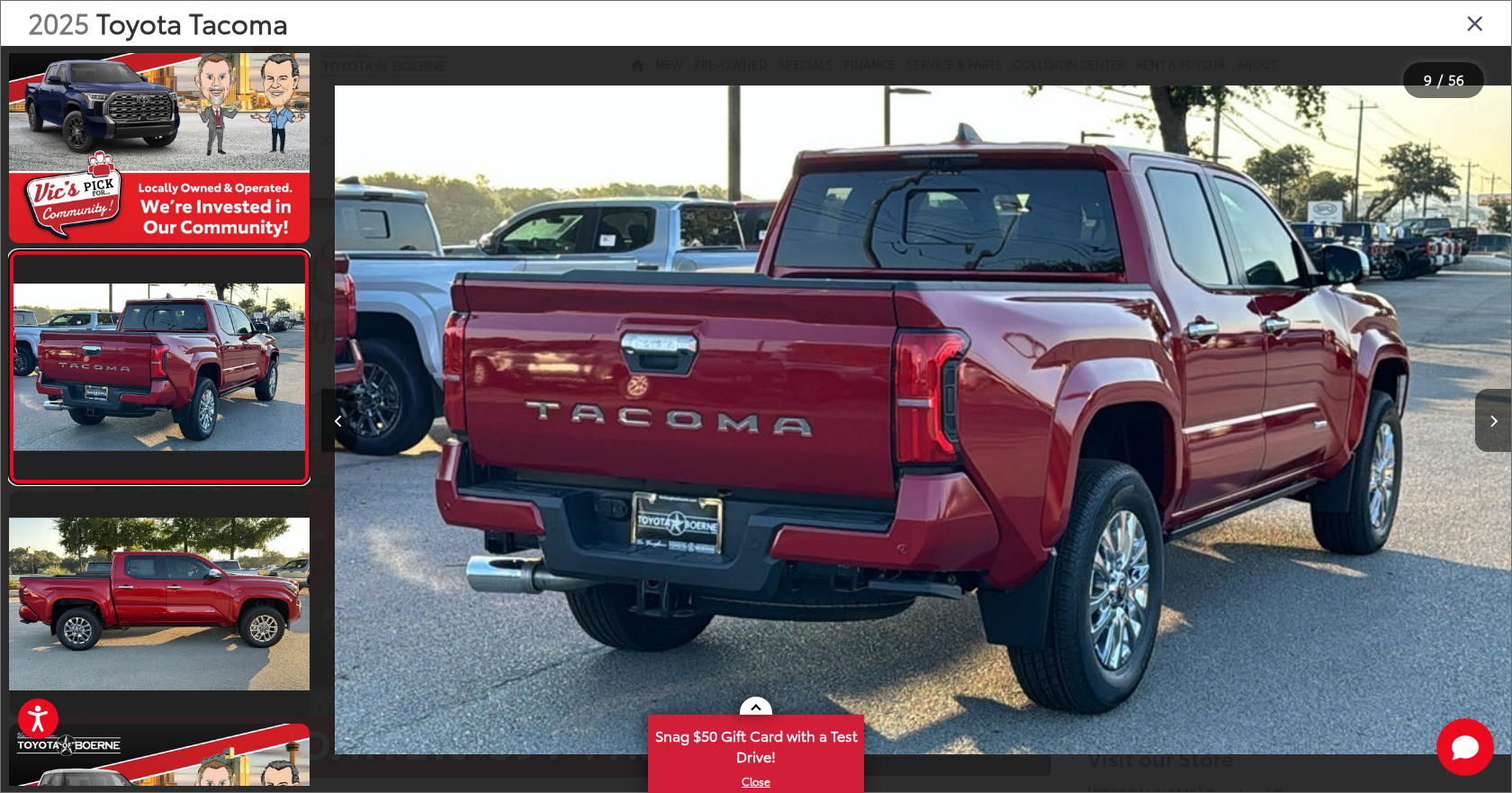
scroll to position [0, 9522]
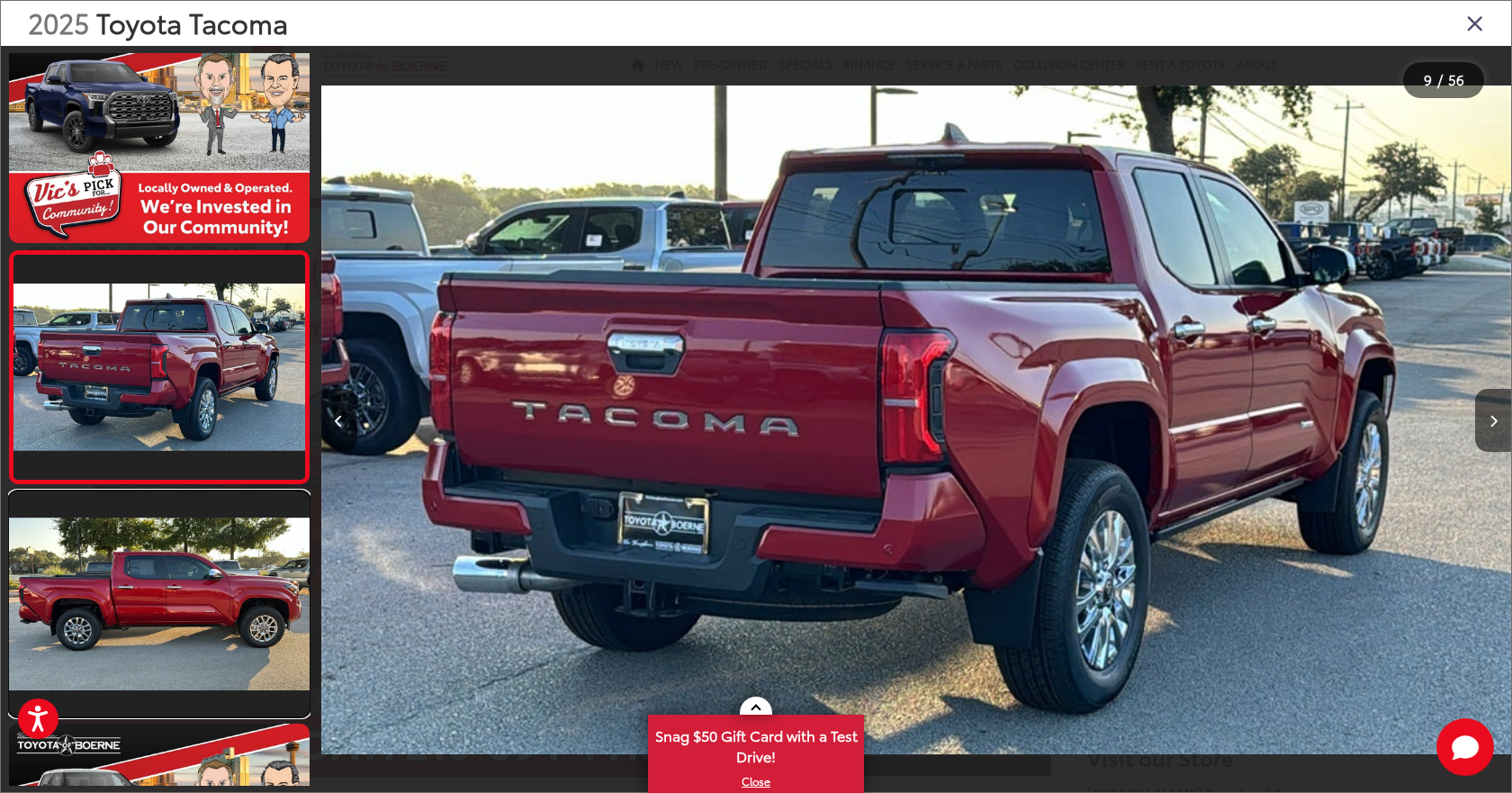
click at [210, 586] on link at bounding box center [159, 604] width 301 height 225
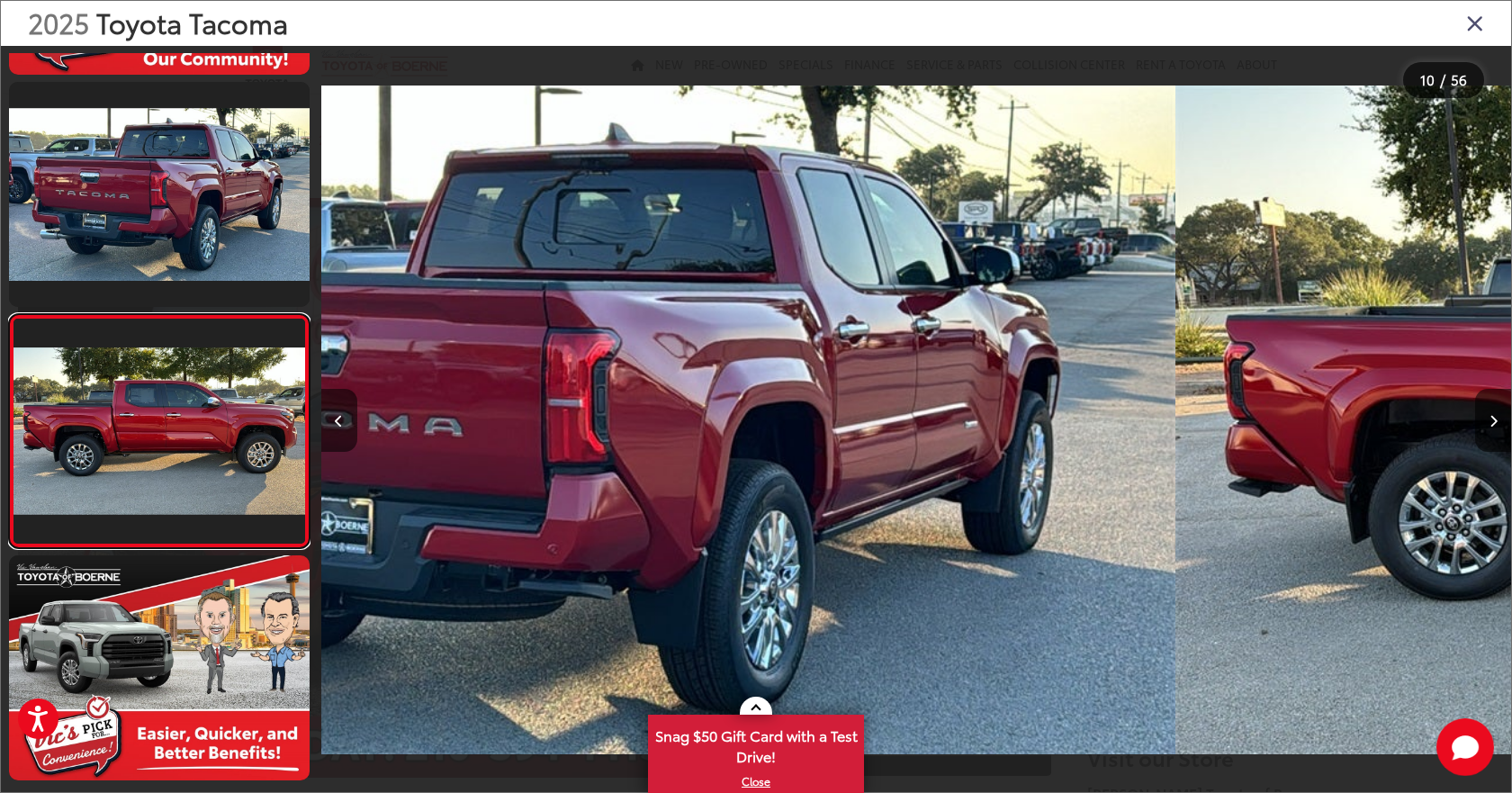
scroll to position [0, 0]
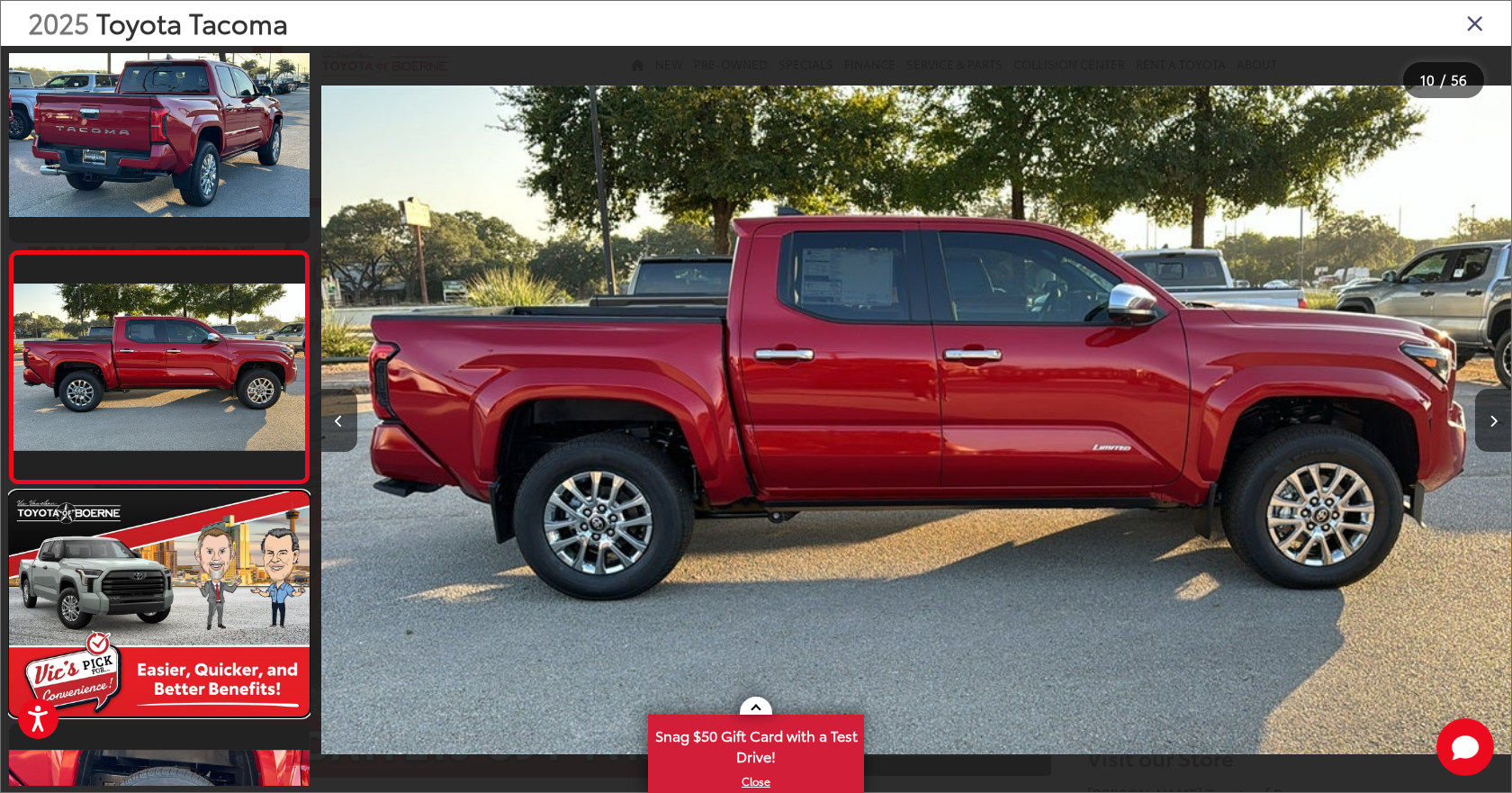
click at [210, 586] on link at bounding box center [159, 604] width 301 height 225
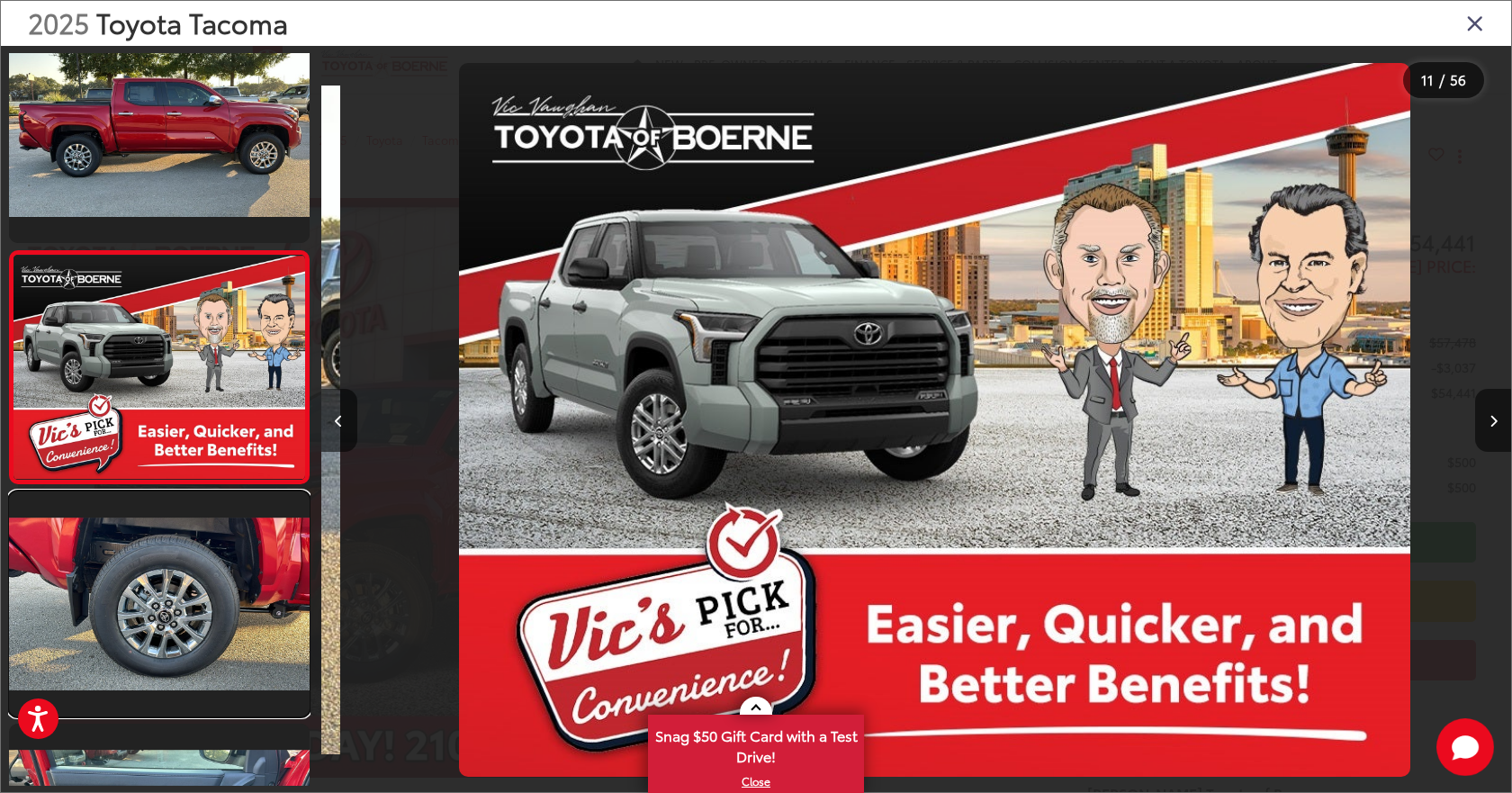
click at [210, 586] on link at bounding box center [159, 604] width 301 height 225
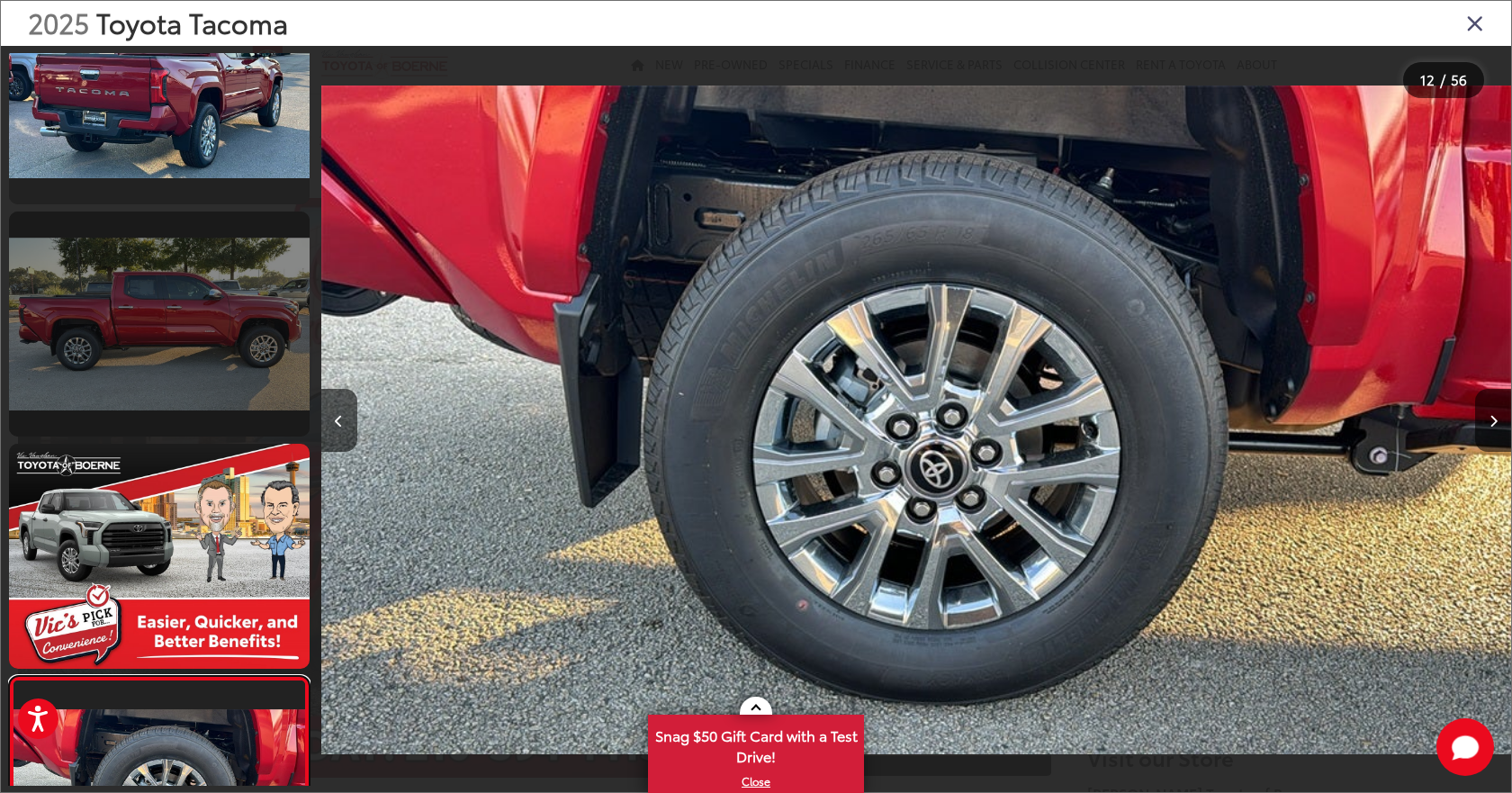
scroll to position [1910, 0]
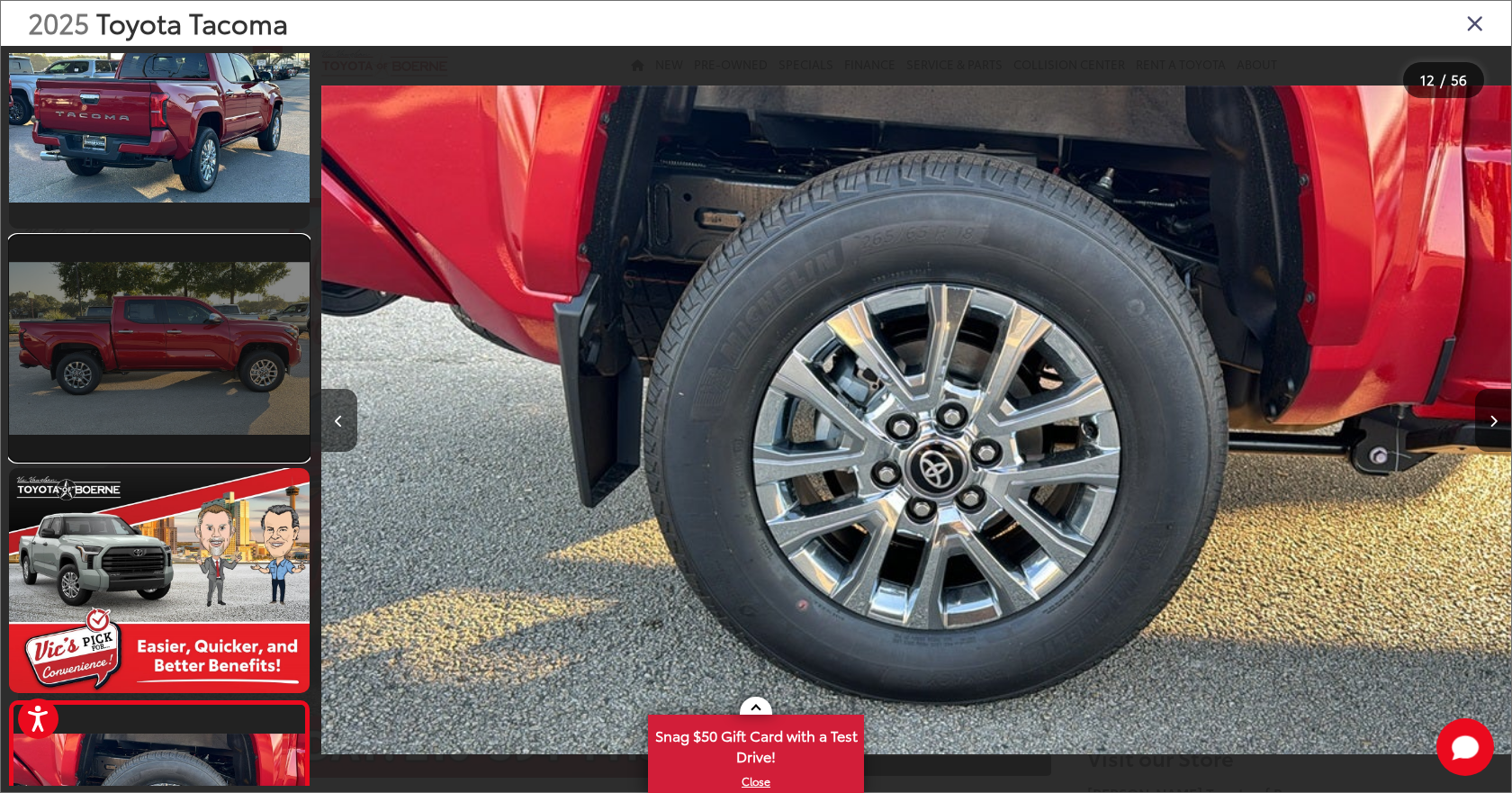
click at [184, 320] on link at bounding box center [159, 349] width 301 height 225
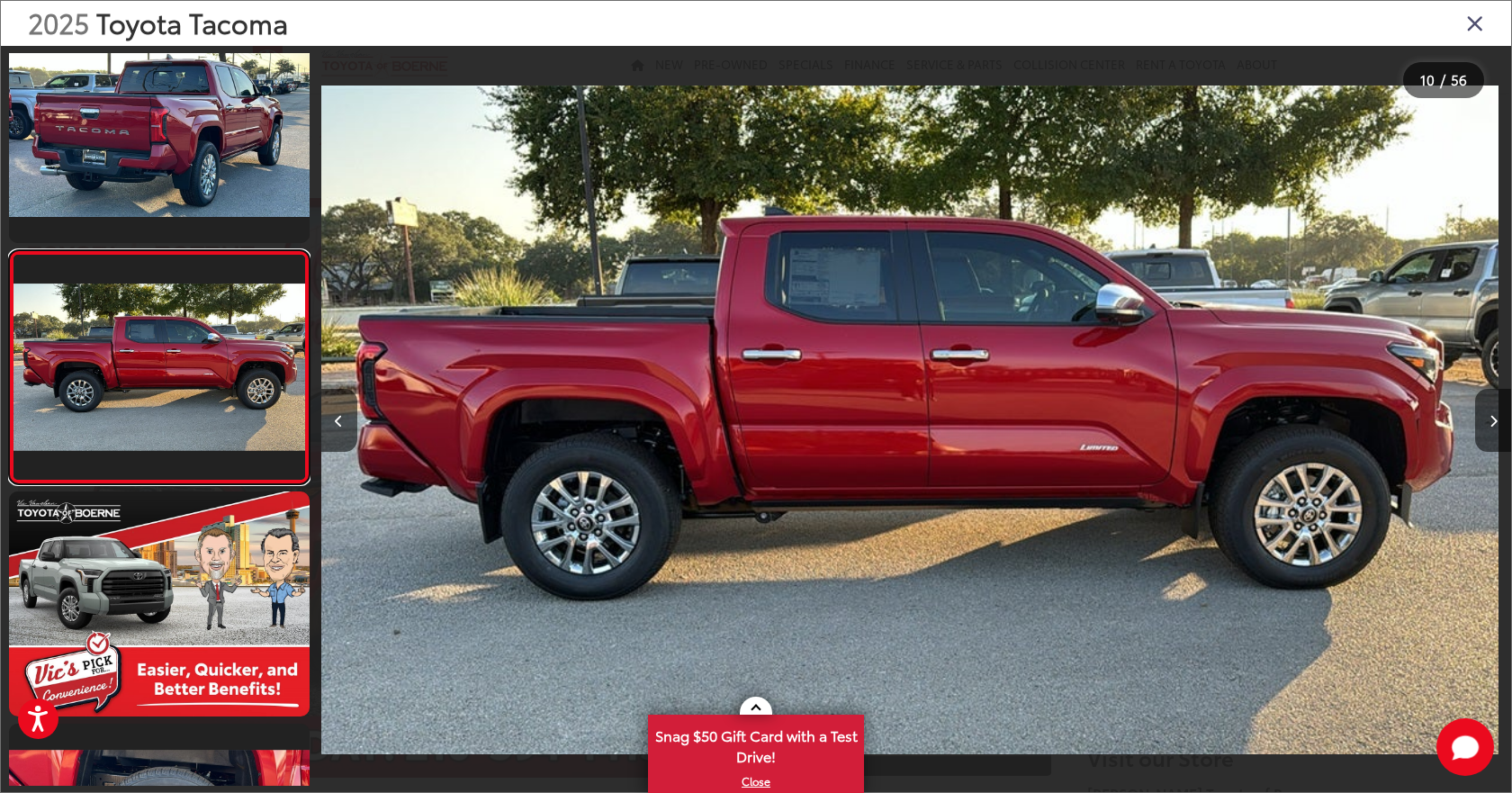
scroll to position [0, 10713]
